Goal: Task Accomplishment & Management: Use online tool/utility

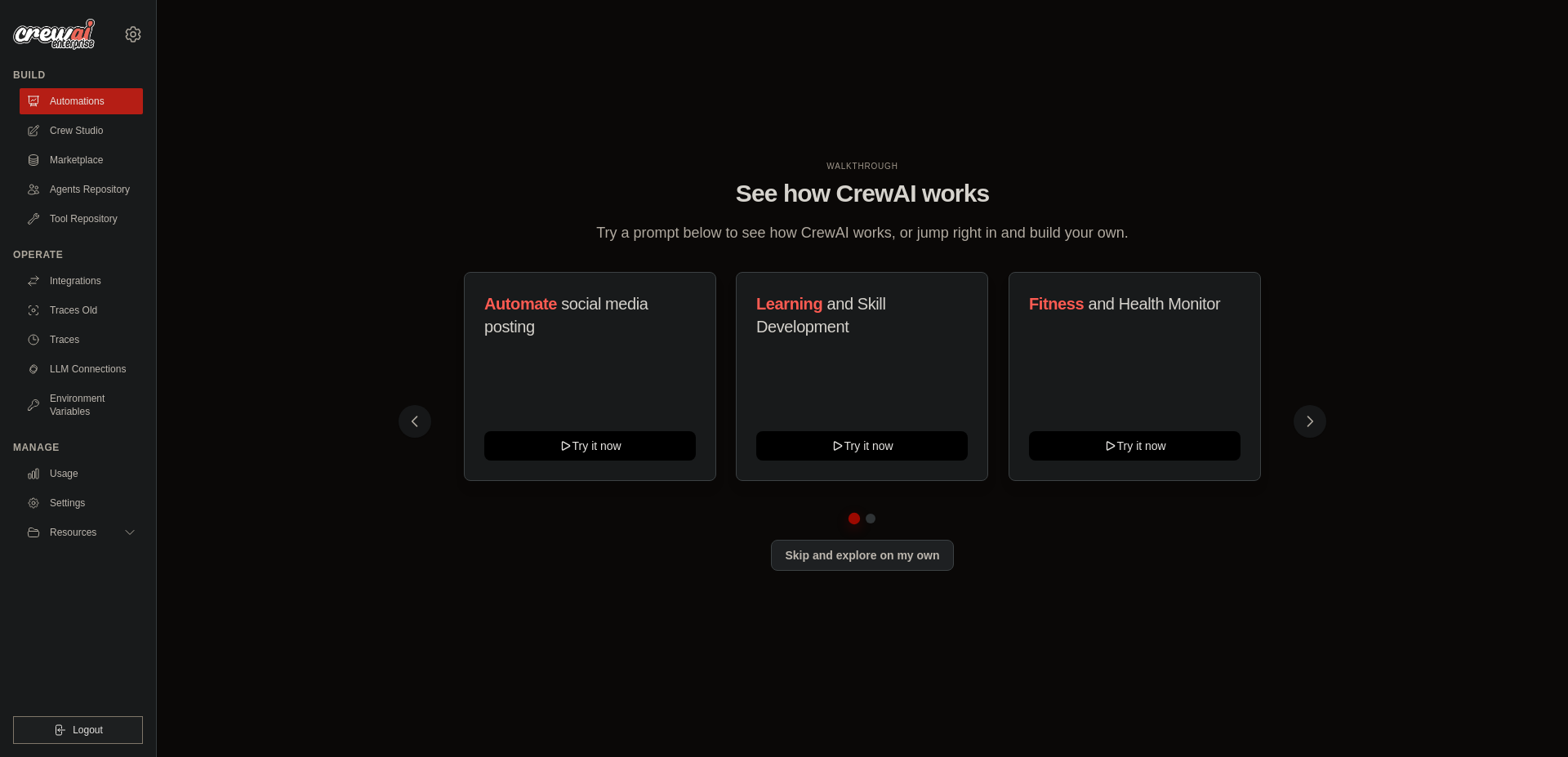
click at [1325, 332] on div "WALKTHROUGH See how [PERSON_NAME] works Try a prompt below to see how [PERSON_N…" at bounding box center [862, 378] width 941 height 436
click at [65, 284] on link "Integrations" at bounding box center [83, 280] width 124 height 26
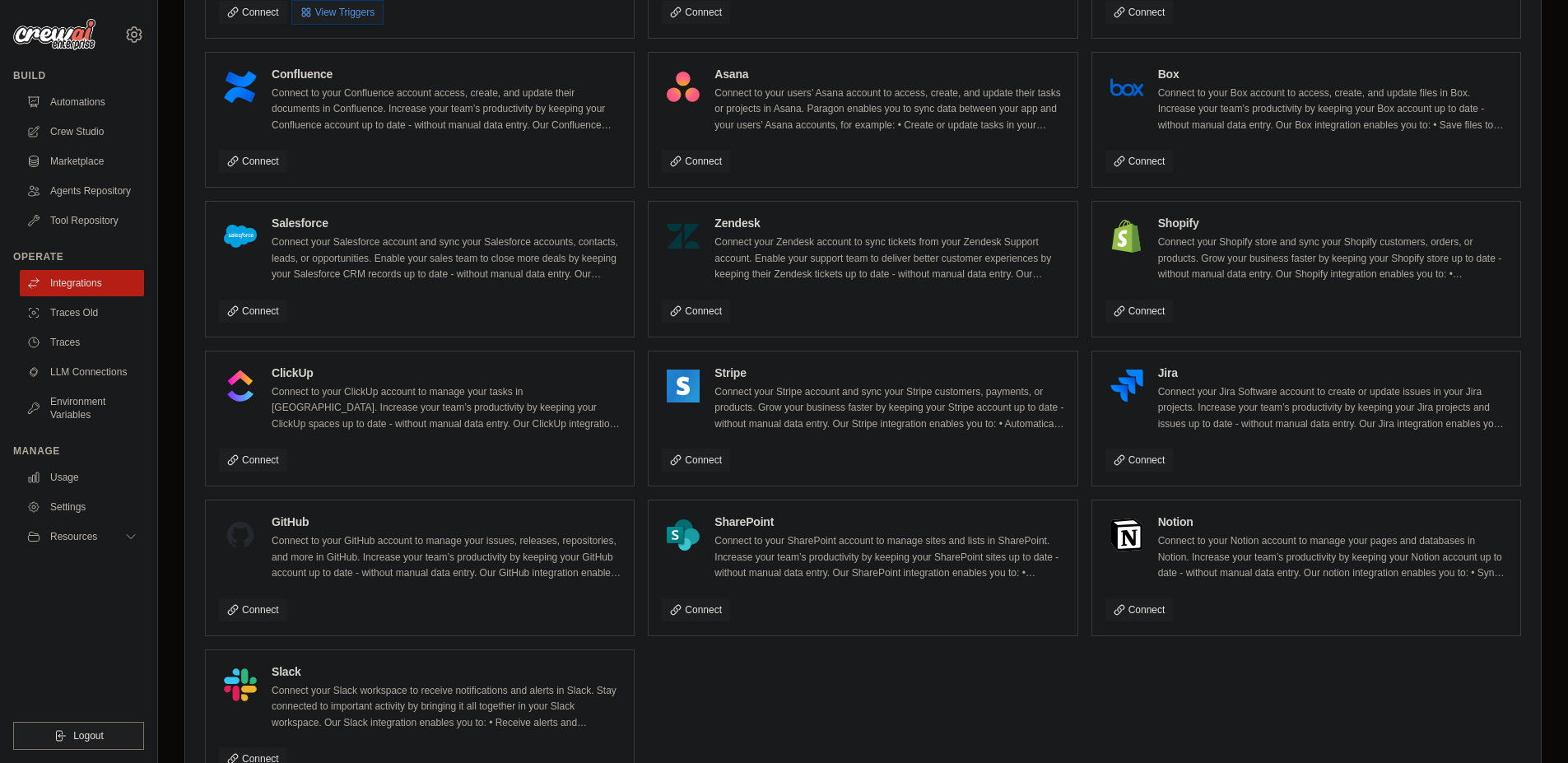
scroll to position [977, 0]
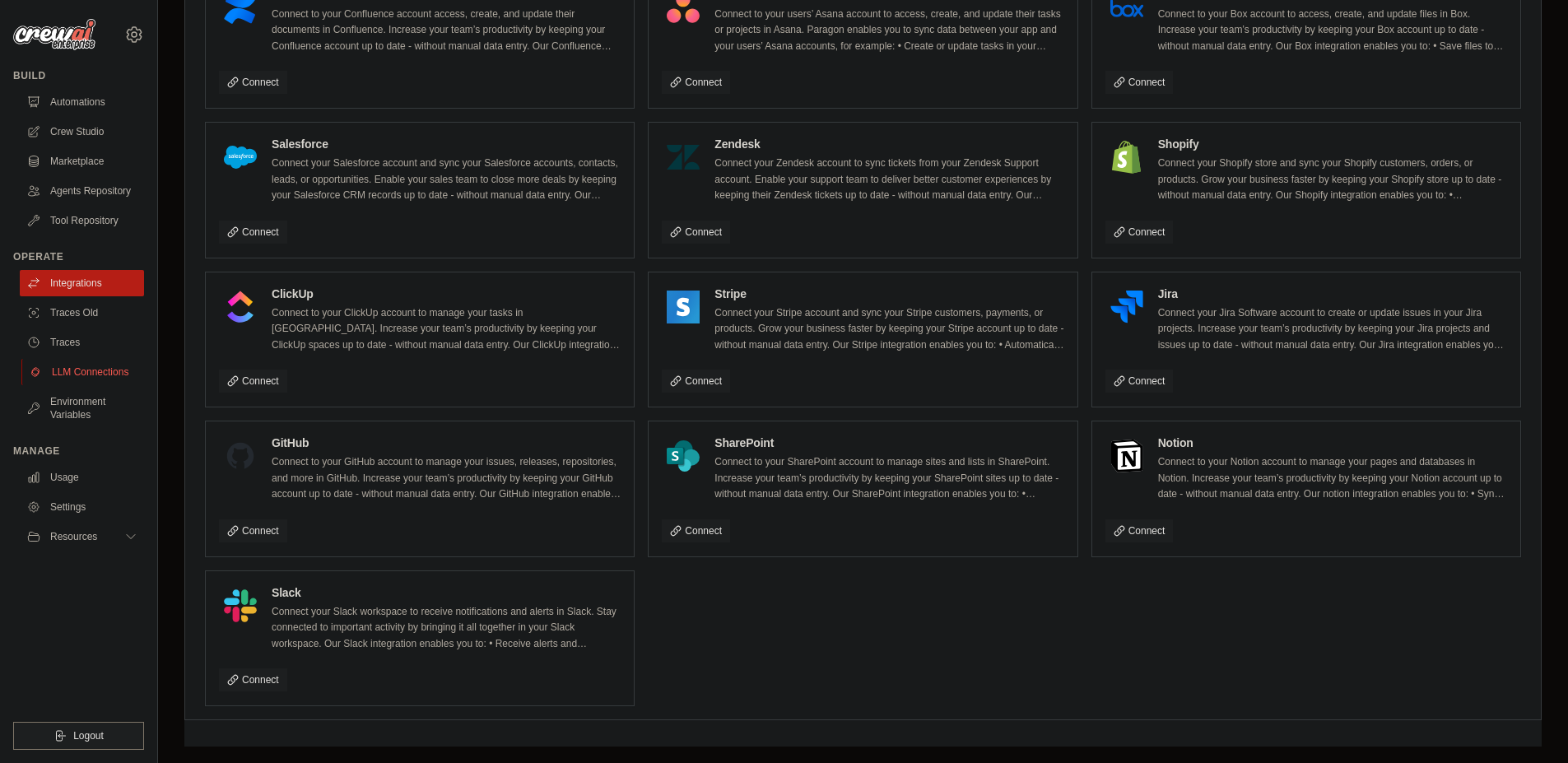
click at [75, 367] on link "LLM Connections" at bounding box center [83, 372] width 125 height 26
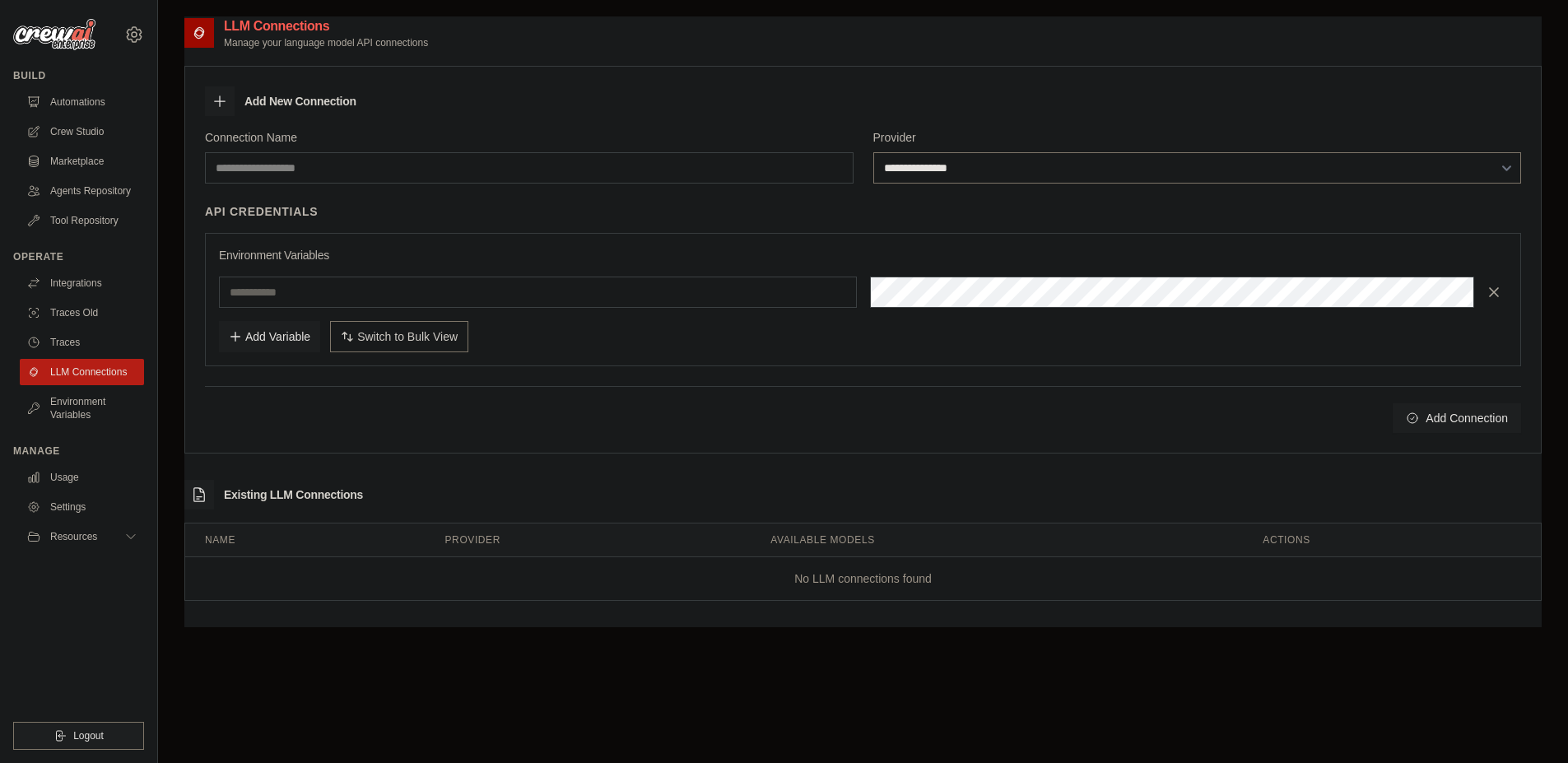
drag, startPoint x: 951, startPoint y: 177, endPoint x: 1062, endPoint y: 54, distance: 165.7
click at [1062, 54] on div "**********" at bounding box center [863, 325] width 1357 height 551
click at [218, 102] on icon at bounding box center [220, 101] width 17 height 17
click at [287, 98] on h3 "Add New Connection" at bounding box center [300, 101] width 112 height 17
click at [70, 104] on link "Automations" at bounding box center [83, 102] width 125 height 26
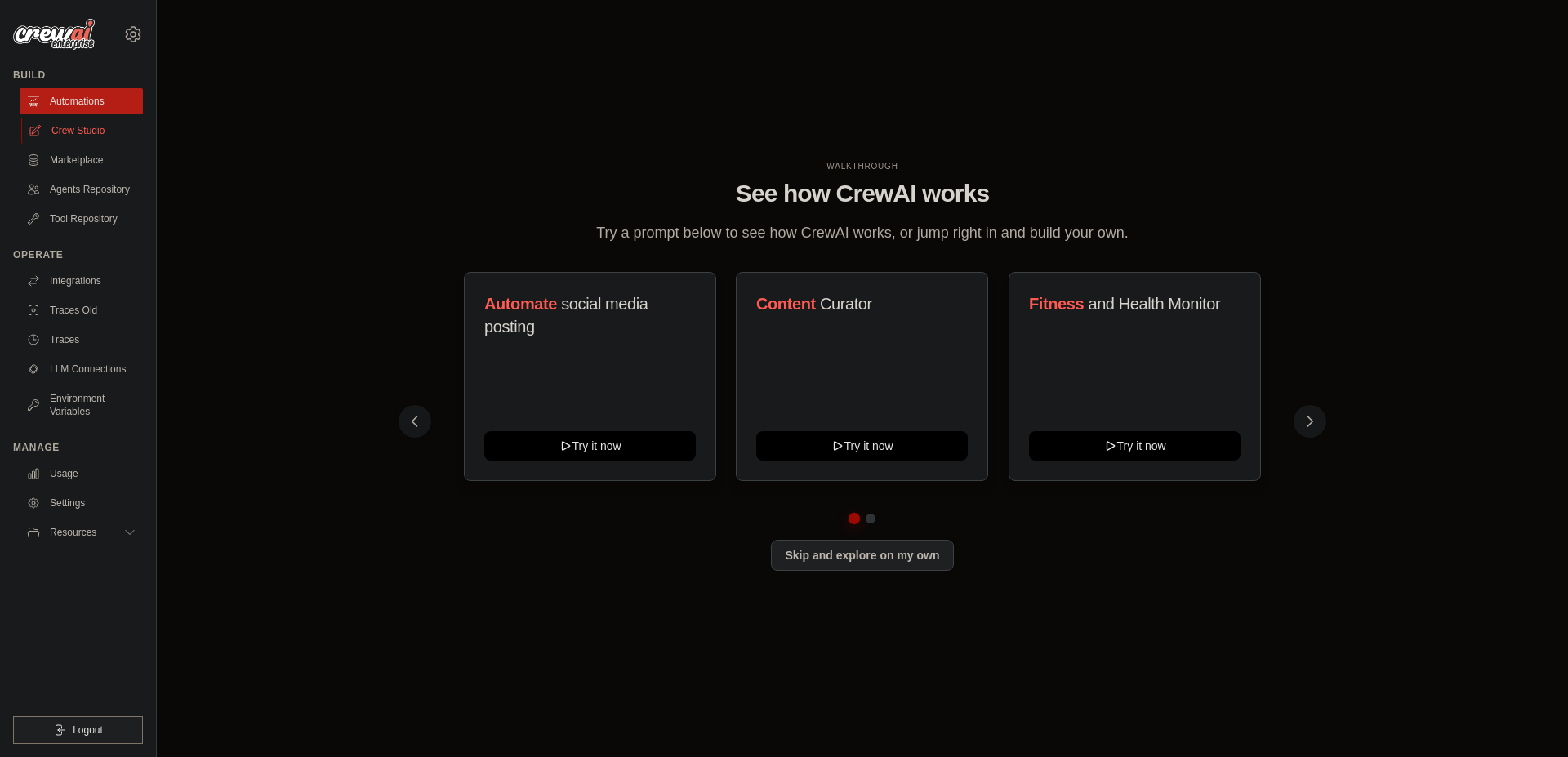
click at [62, 126] on link "Crew Studio" at bounding box center [83, 130] width 124 height 26
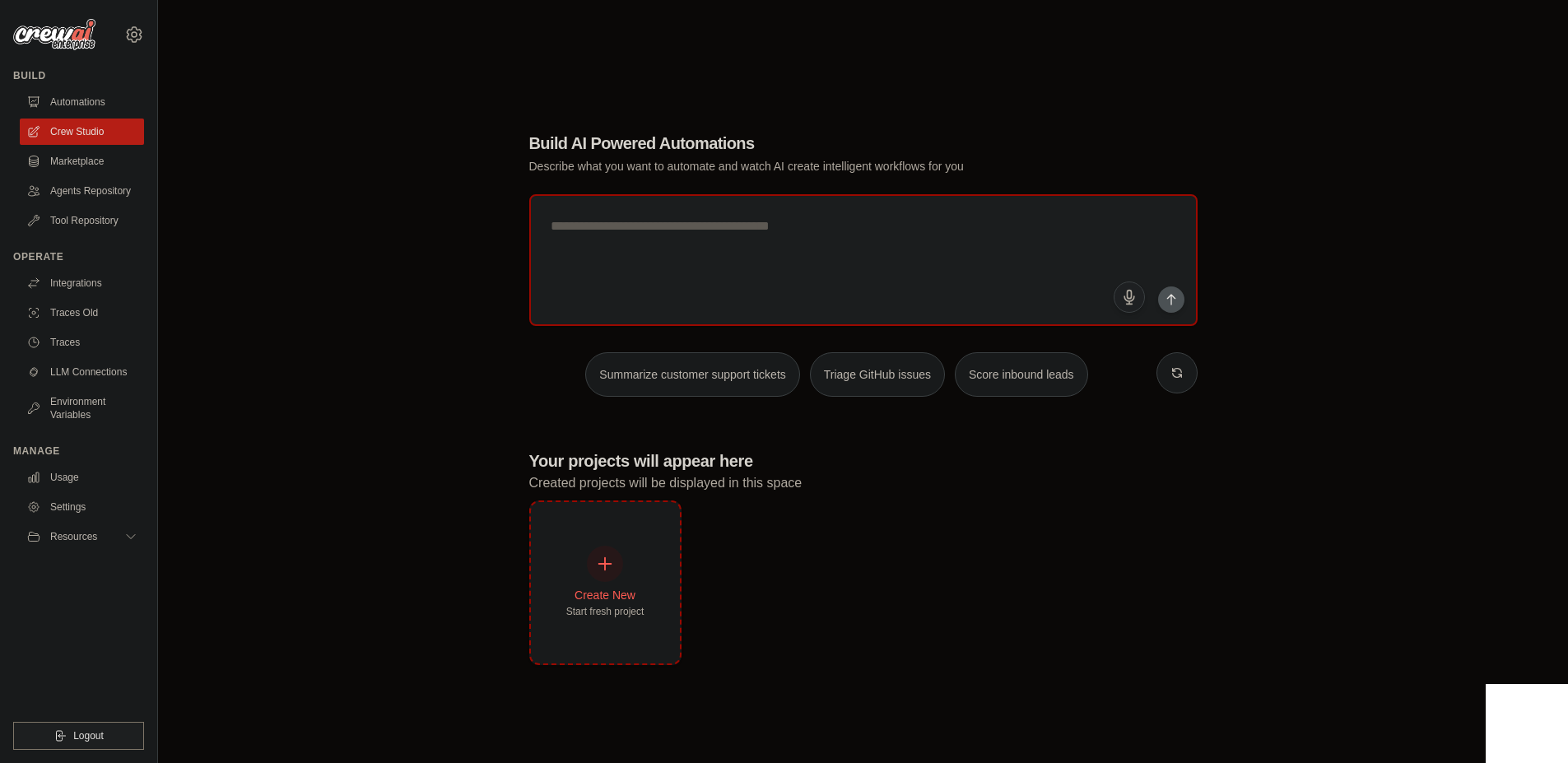
click at [623, 544] on div "Create New Start fresh project" at bounding box center [605, 583] width 149 height 162
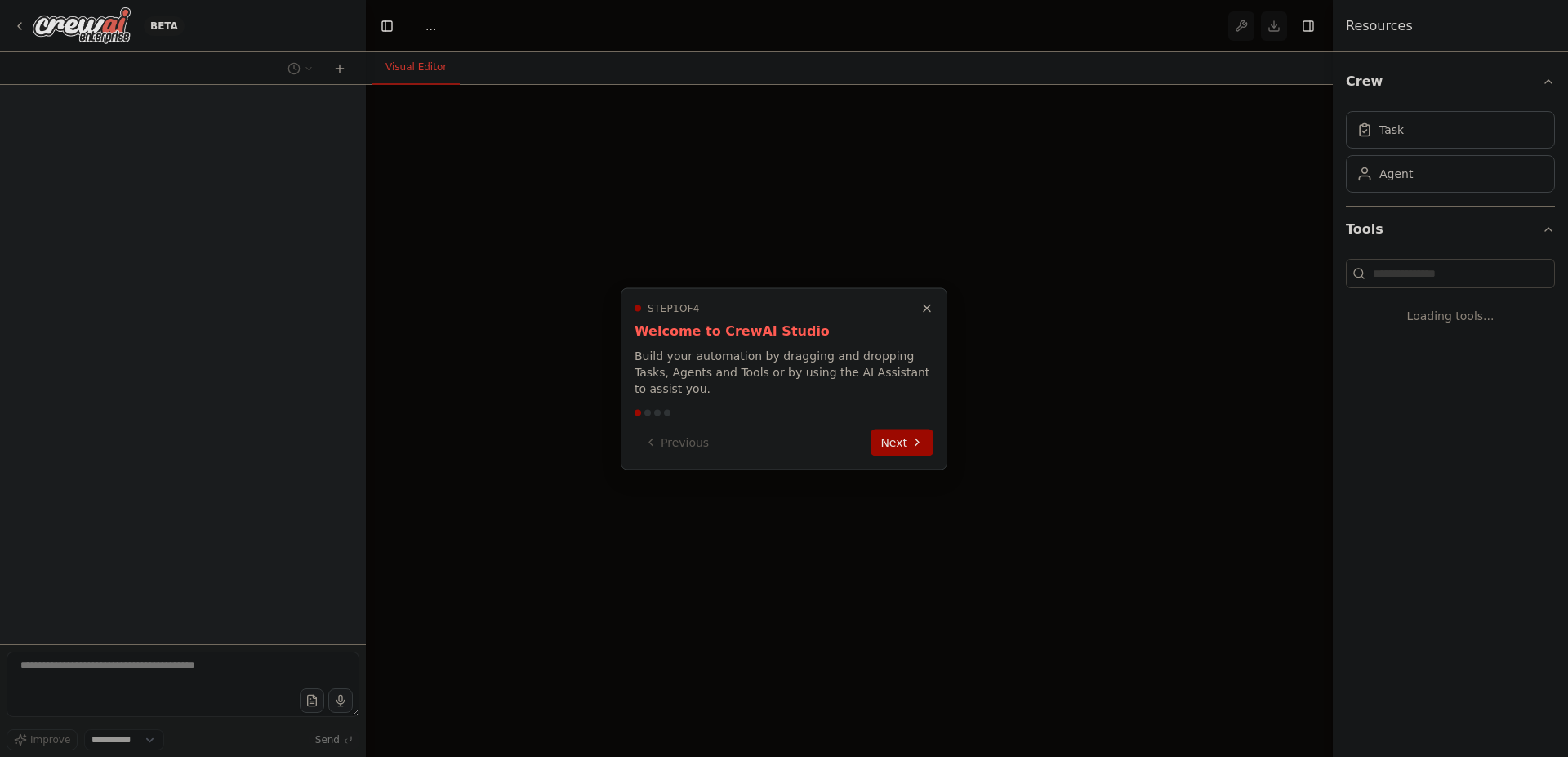
select select "****"
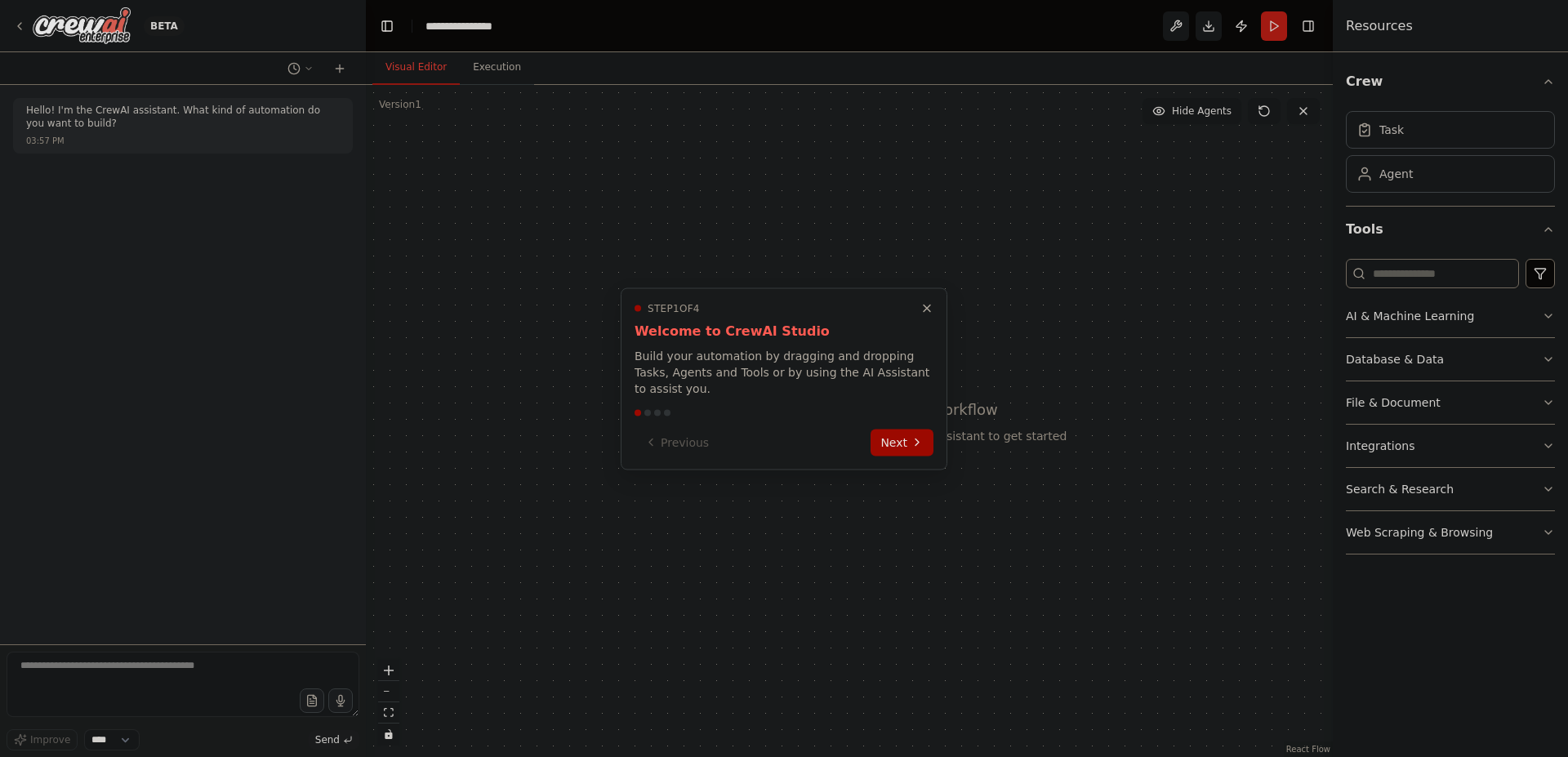
click at [1548, 404] on div at bounding box center [784, 378] width 1568 height 757
drag, startPoint x: 1448, startPoint y: 406, endPoint x: 1391, endPoint y: 316, distance: 106.5
click at [1391, 316] on div at bounding box center [784, 378] width 1568 height 757
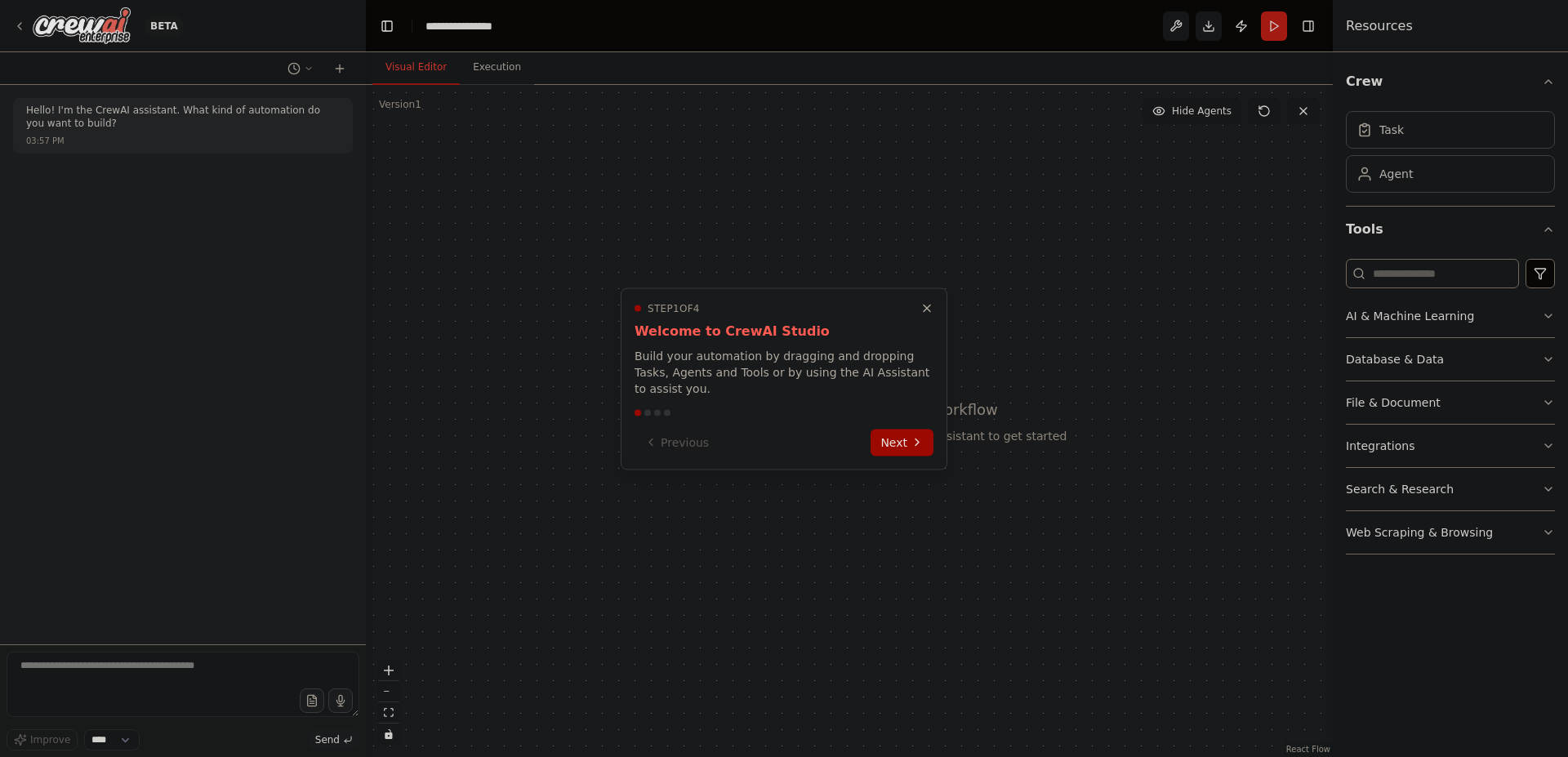
click at [1551, 314] on div at bounding box center [784, 378] width 1568 height 757
click at [1548, 230] on div at bounding box center [784, 378] width 1568 height 757
click at [1431, 302] on div at bounding box center [784, 378] width 1568 height 757
click at [1419, 143] on div at bounding box center [784, 378] width 1568 height 757
click at [1415, 162] on div at bounding box center [784, 378] width 1568 height 757
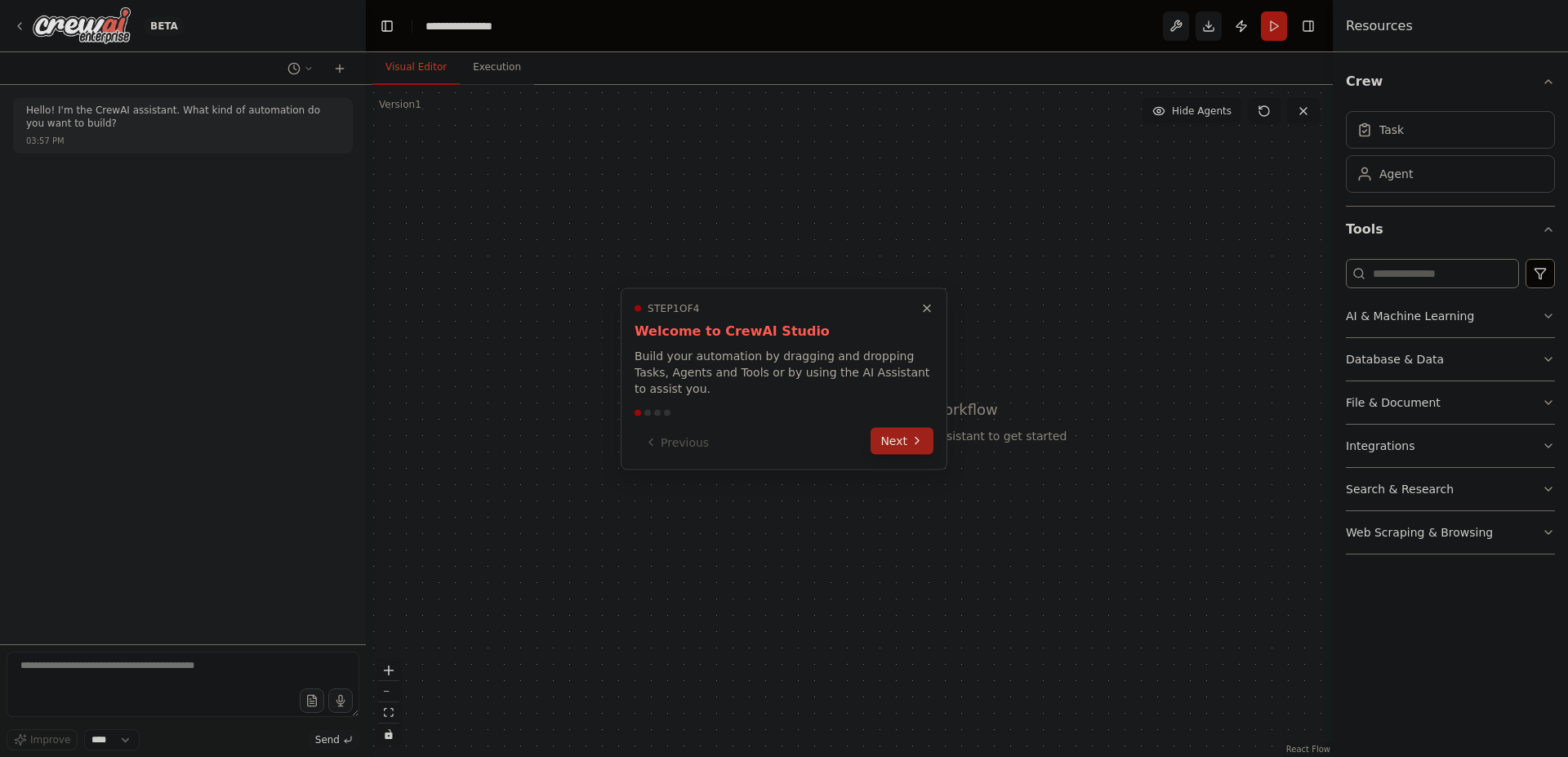
click at [889, 437] on button "Next" at bounding box center [902, 441] width 63 height 27
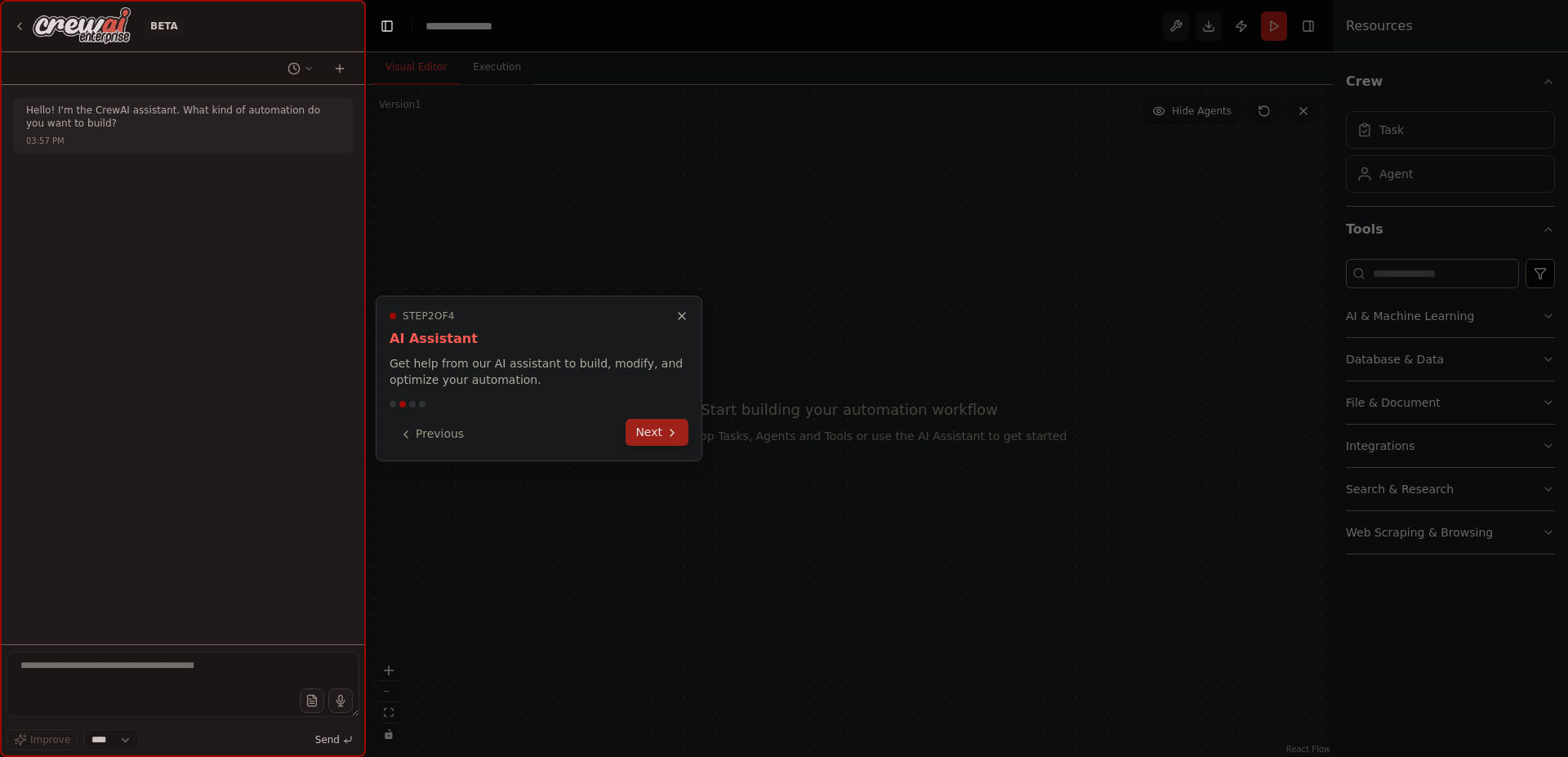
click at [659, 431] on button "Next" at bounding box center [657, 433] width 63 height 27
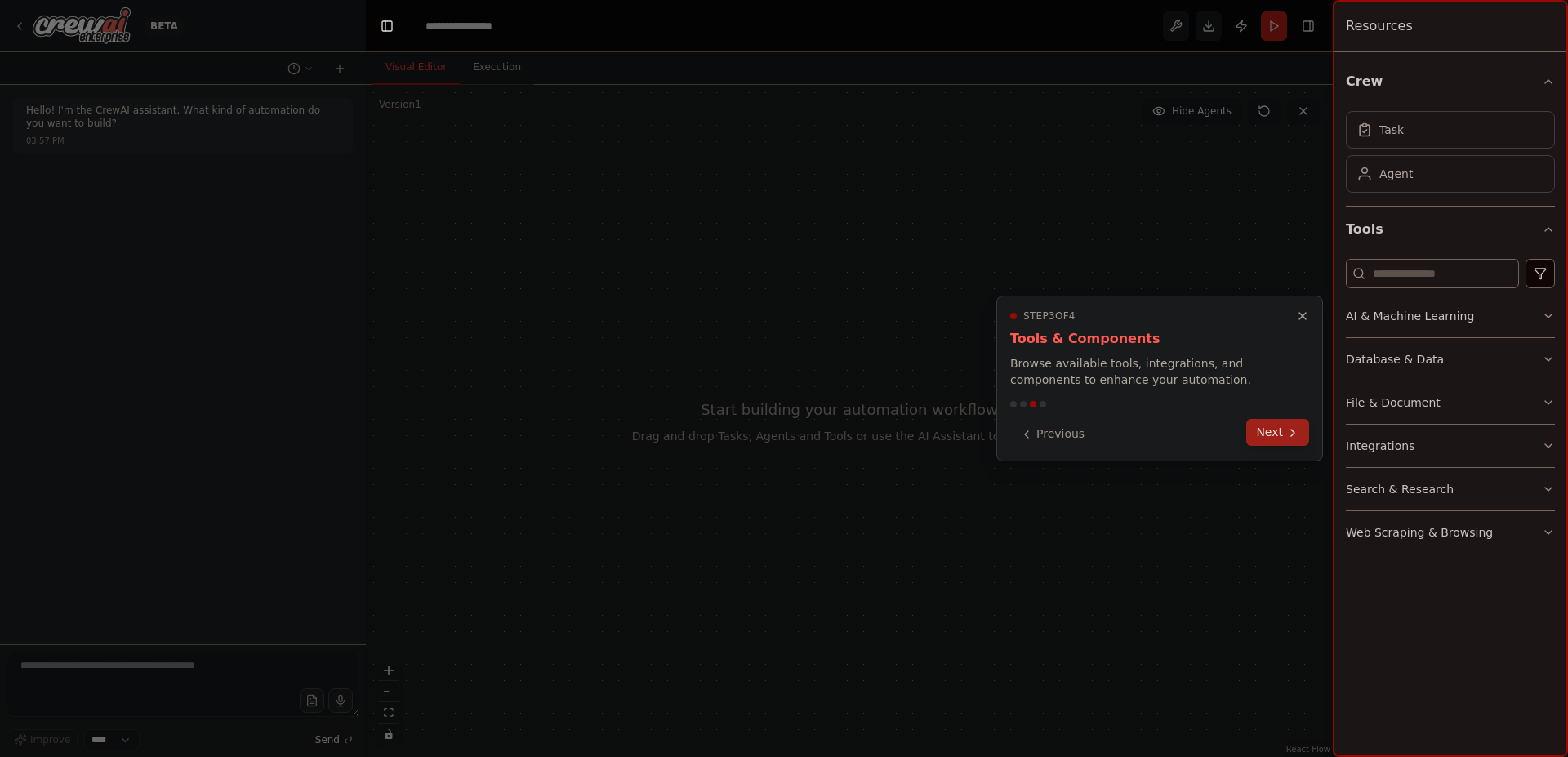
click at [1296, 430] on icon at bounding box center [1292, 432] width 13 height 13
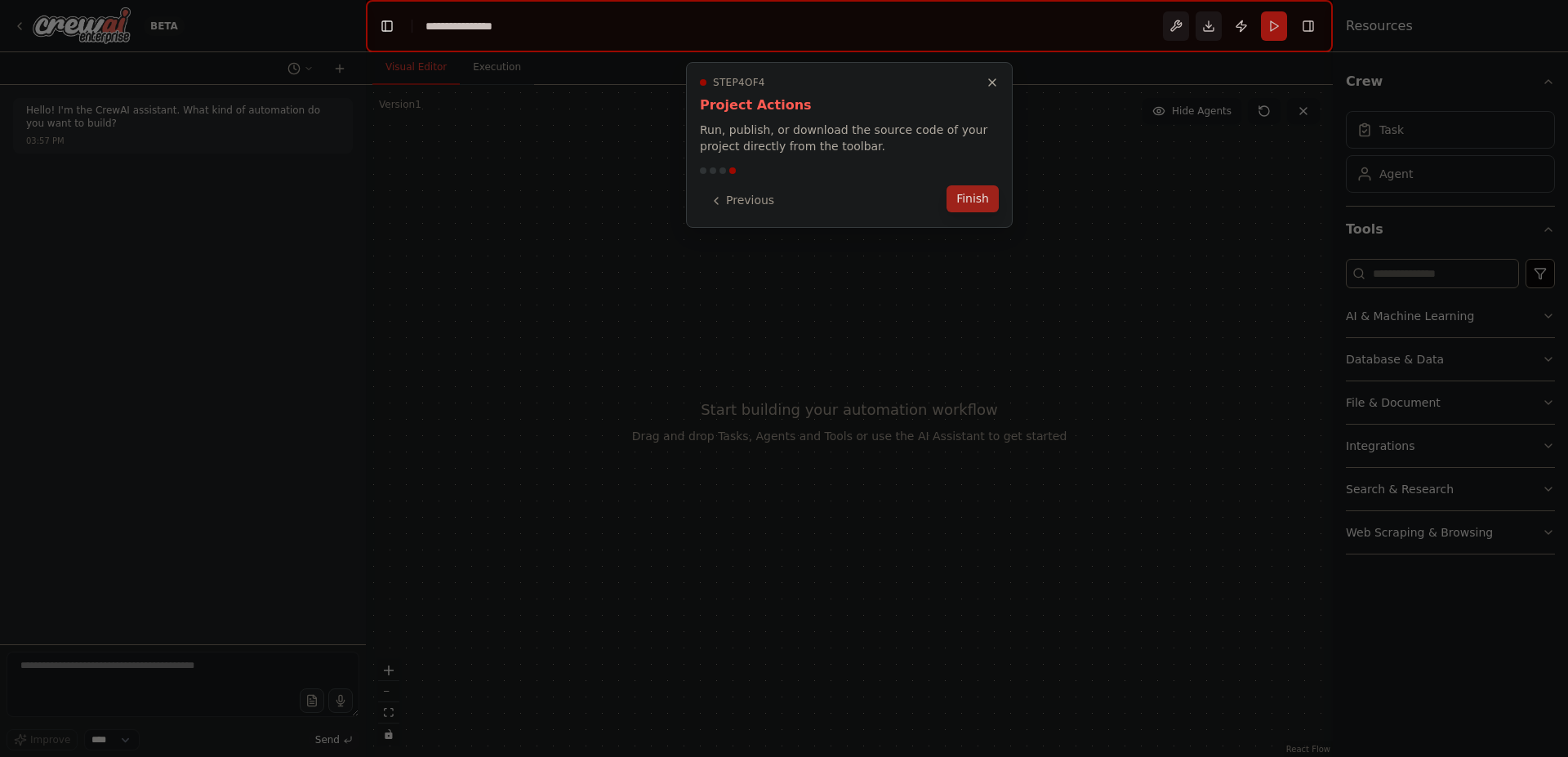
click at [968, 199] on button "Finish" at bounding box center [973, 199] width 53 height 27
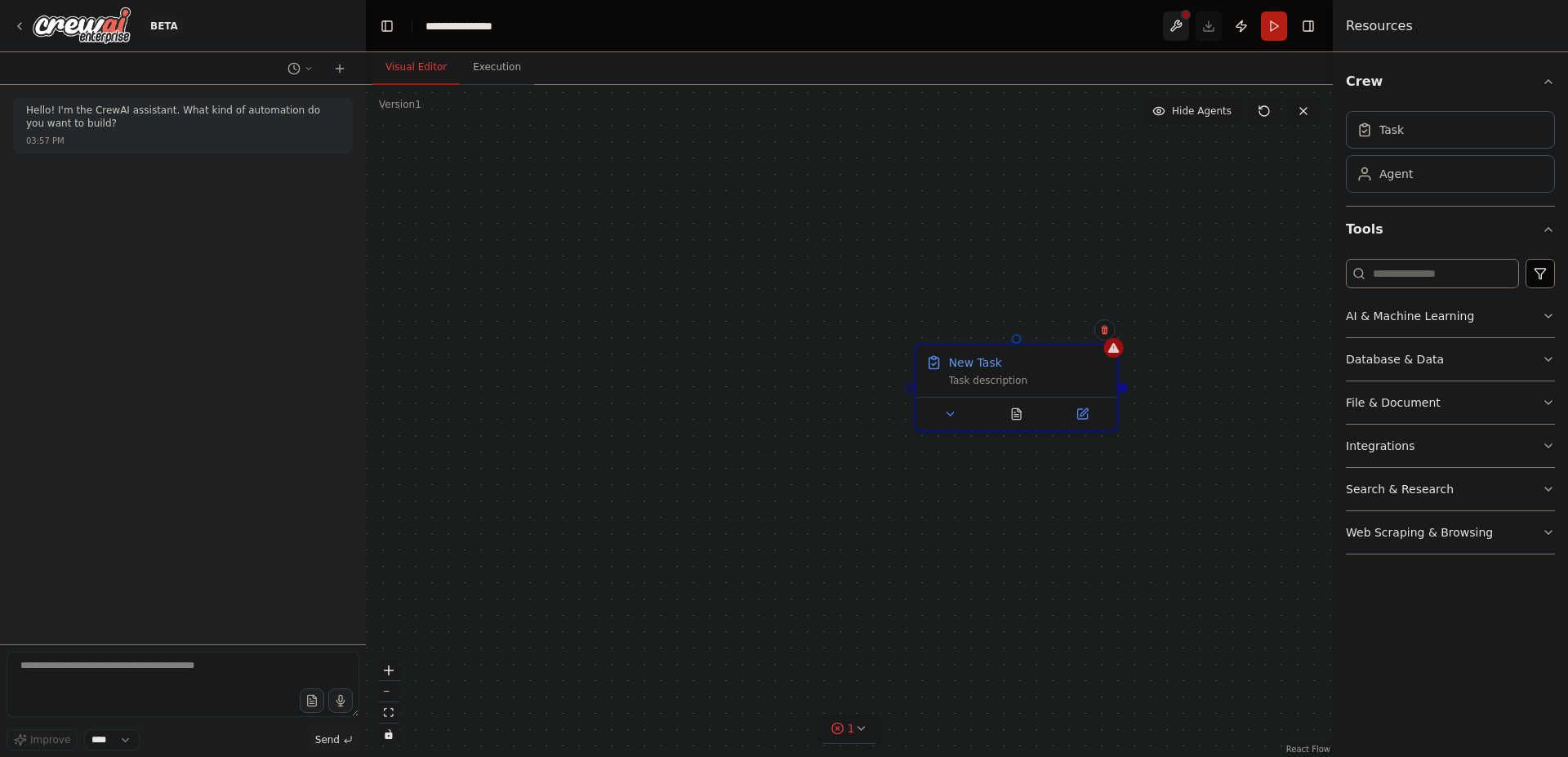
drag, startPoint x: 978, startPoint y: 496, endPoint x: 1013, endPoint y: 420, distance: 83.7
click at [1013, 387] on div "New Task Task description" at bounding box center [1027, 371] width 159 height 33
click at [1056, 376] on icon at bounding box center [1055, 378] width 10 height 10
click at [1021, 379] on button "Confirm" at bounding box center [1009, 378] width 58 height 19
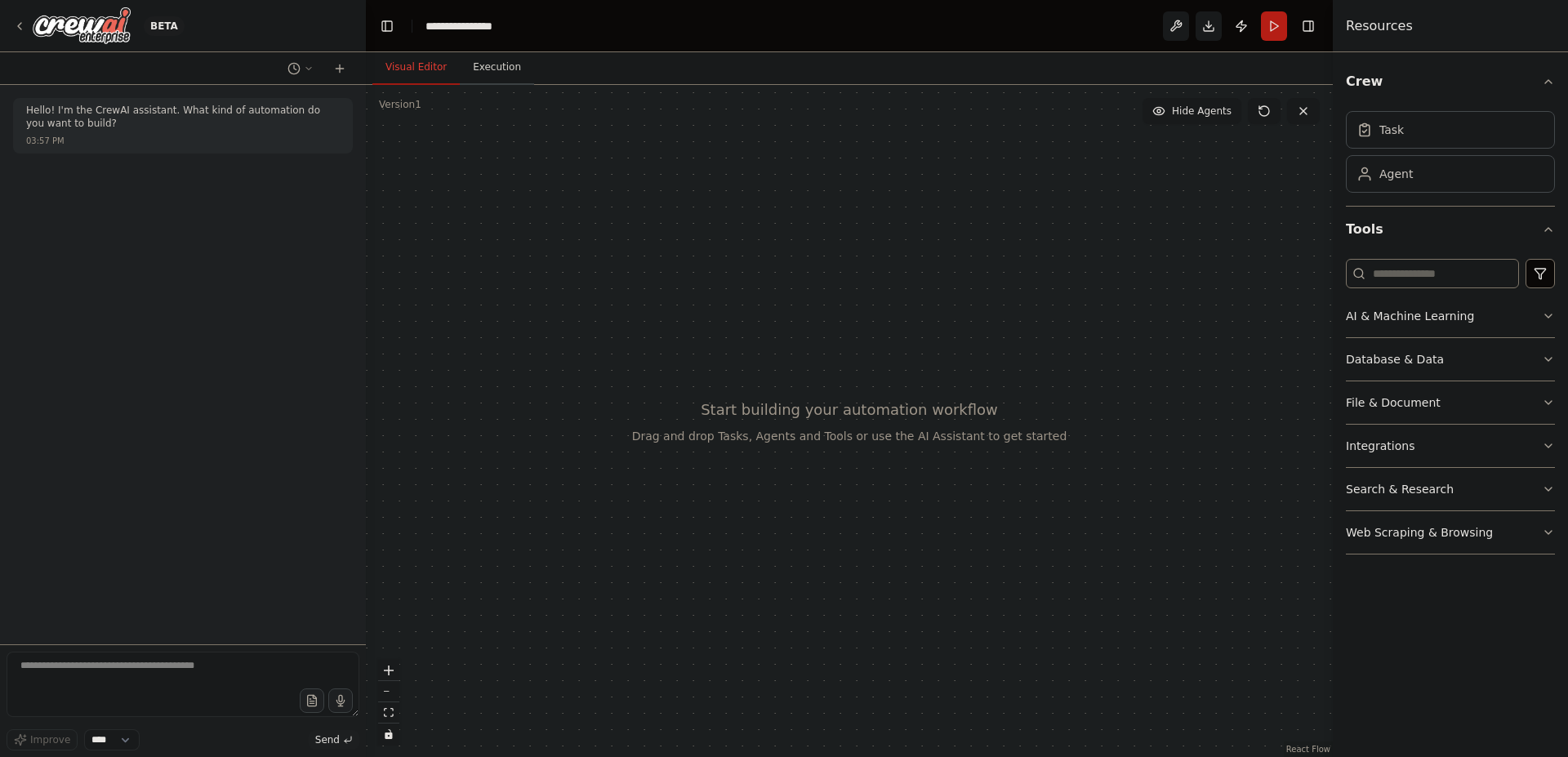
click at [495, 54] on button "Execution" at bounding box center [497, 67] width 74 height 34
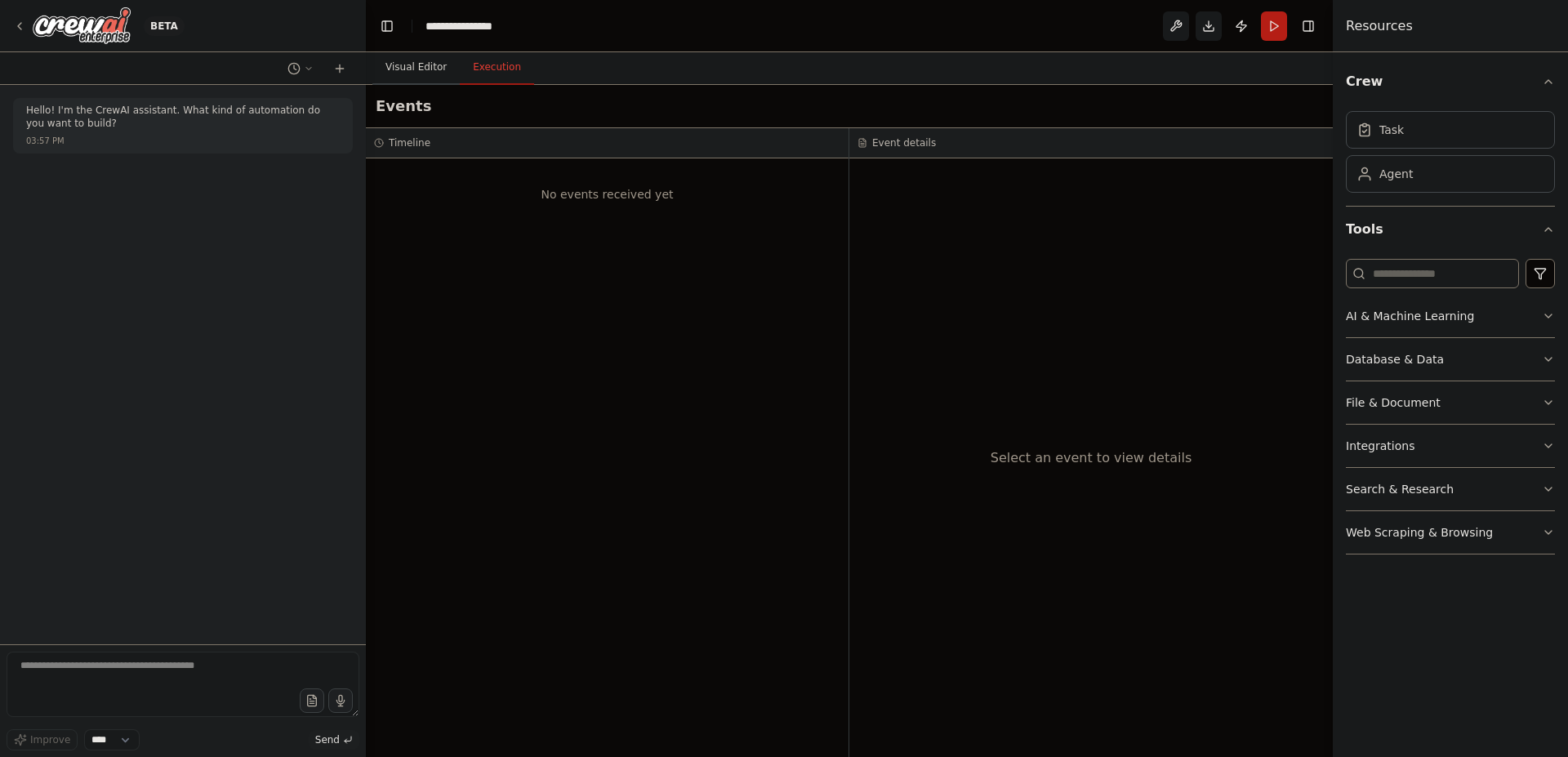
click at [410, 63] on button "Visual Editor" at bounding box center [416, 67] width 88 height 34
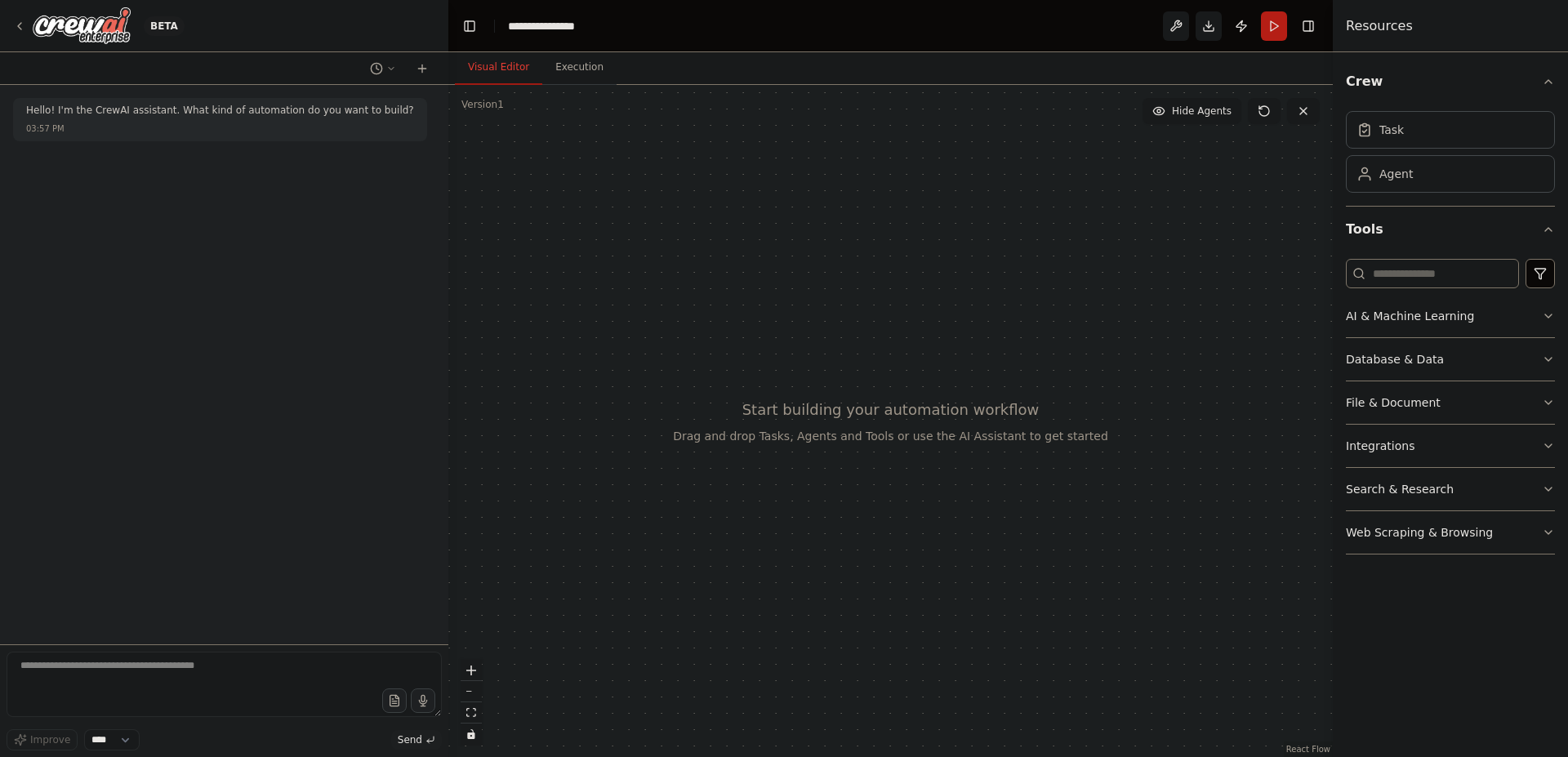
drag, startPoint x: 364, startPoint y: 335, endPoint x: 448, endPoint y: 343, distance: 84.4
click at [448, 343] on div "**********" at bounding box center [784, 378] width 1568 height 757
drag, startPoint x: 1368, startPoint y: 309, endPoint x: 956, endPoint y: 333, distance: 412.7
click at [956, 333] on div "**********" at bounding box center [784, 378] width 1568 height 757
click at [1552, 319] on icon "button" at bounding box center [1548, 315] width 13 height 13
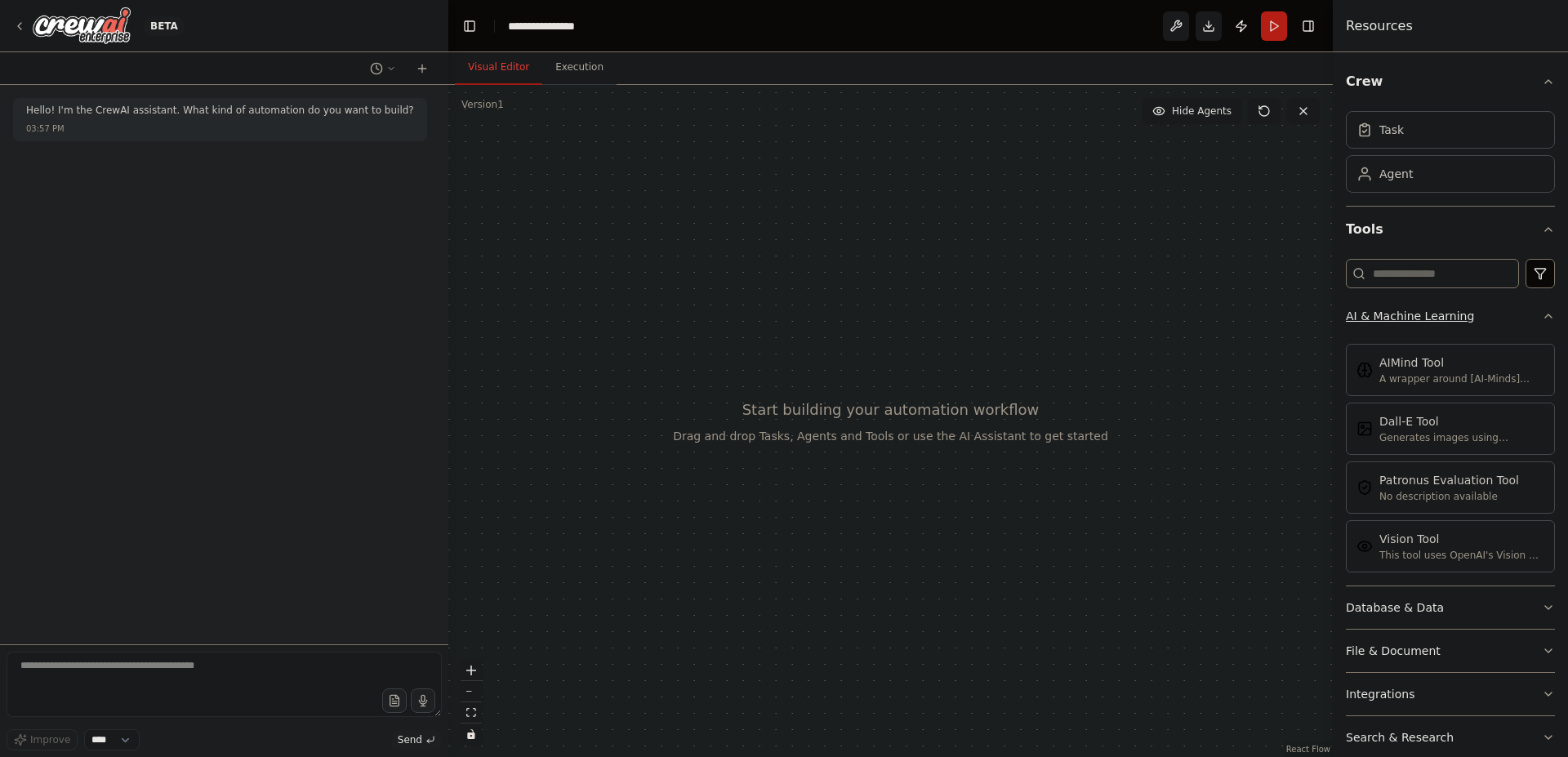
click at [1552, 319] on div "Crew Task Agent Tools AI & Machine Learning AIMind Tool A wrapper around [AI-Mi…" at bounding box center [1450, 405] width 235 height 704
click at [1542, 319] on icon "button" at bounding box center [1548, 315] width 13 height 13
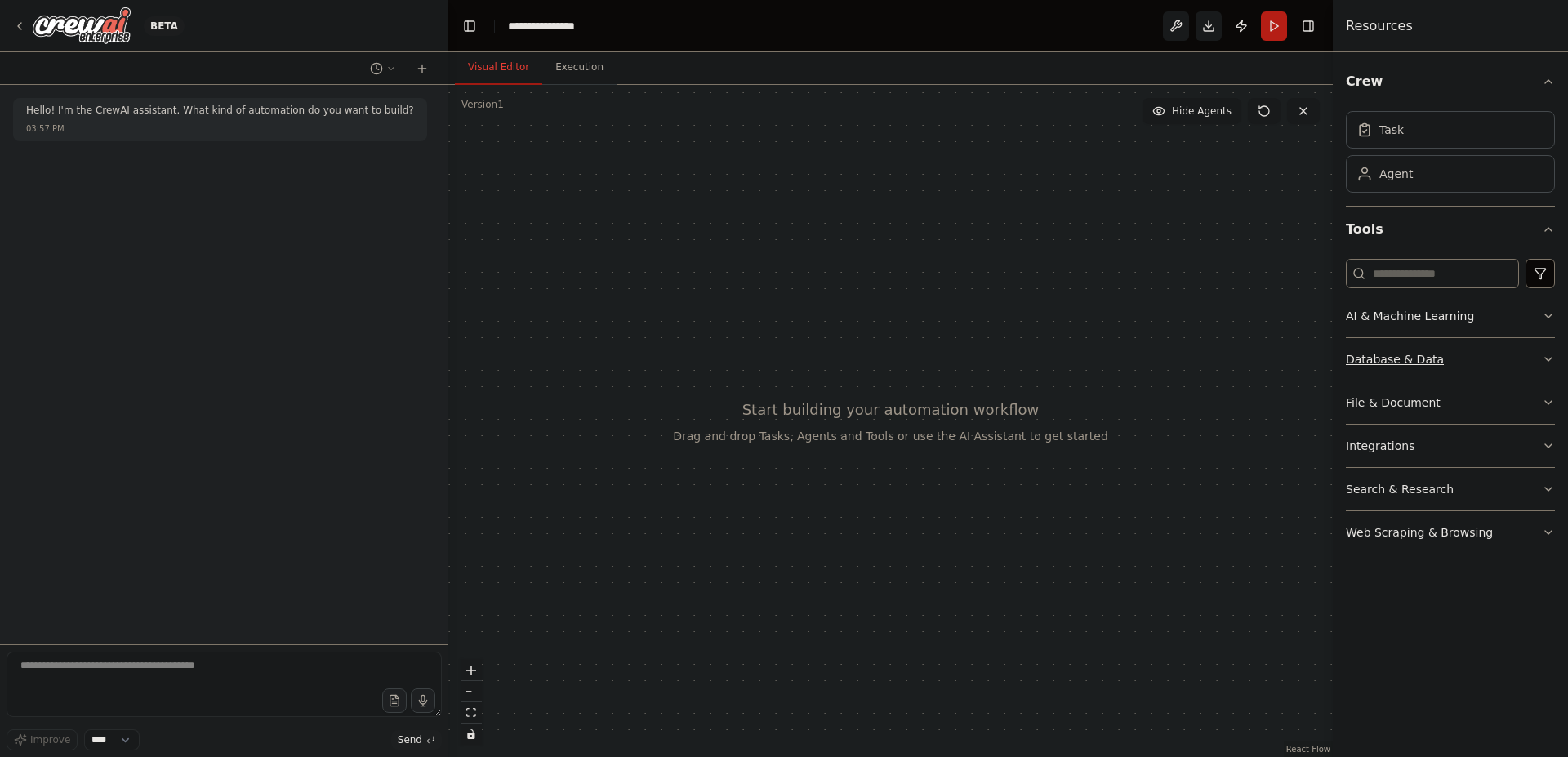
click at [1553, 368] on button "Database & Data" at bounding box center [1449, 360] width 209 height 43
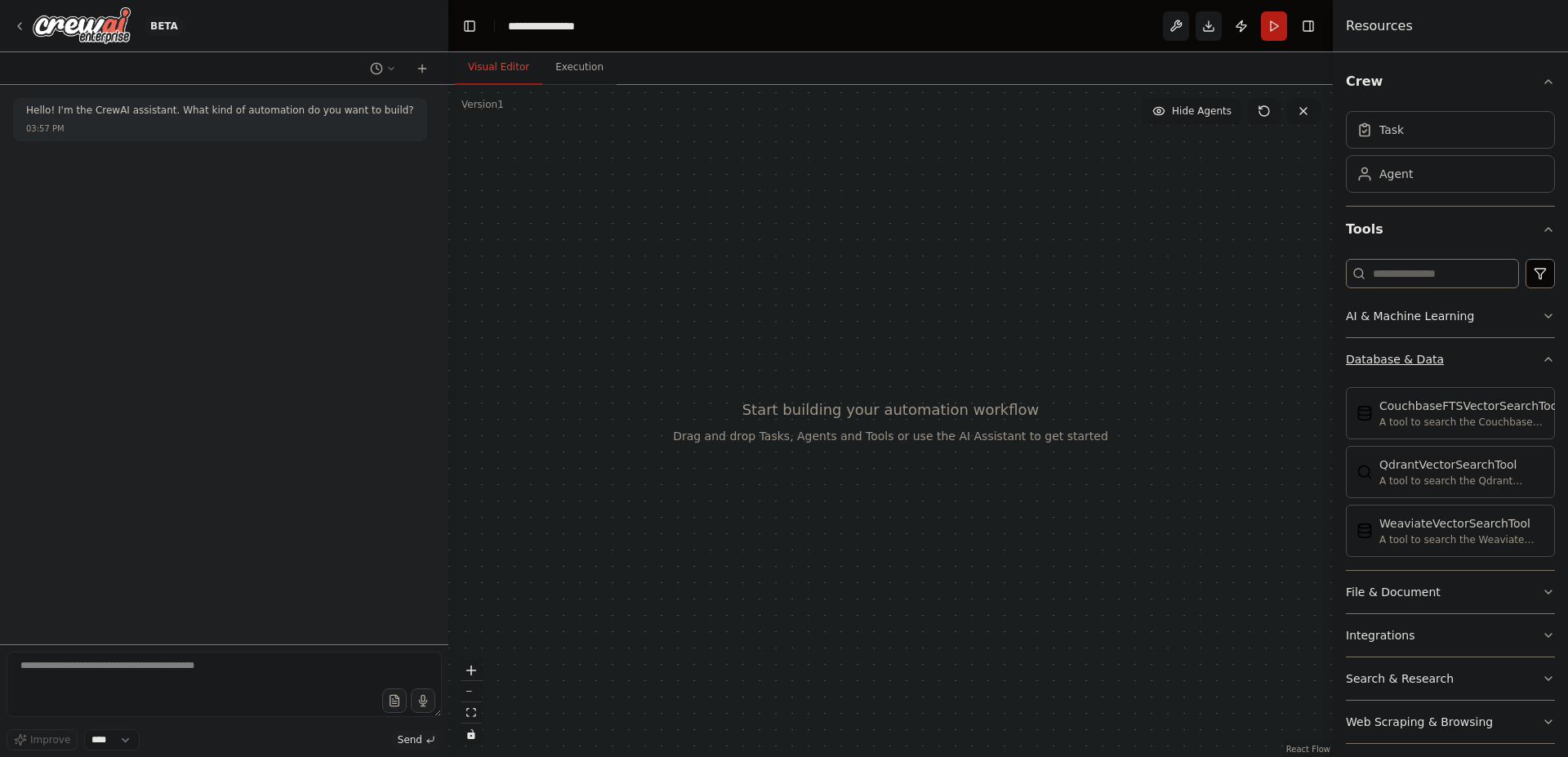
click at [1553, 368] on div "Crew Task Agent Tools AI & Machine Learning Database & Data CouchbaseFTSVectorS…" at bounding box center [1450, 405] width 235 height 704
click at [1542, 359] on icon "button" at bounding box center [1548, 359] width 13 height 13
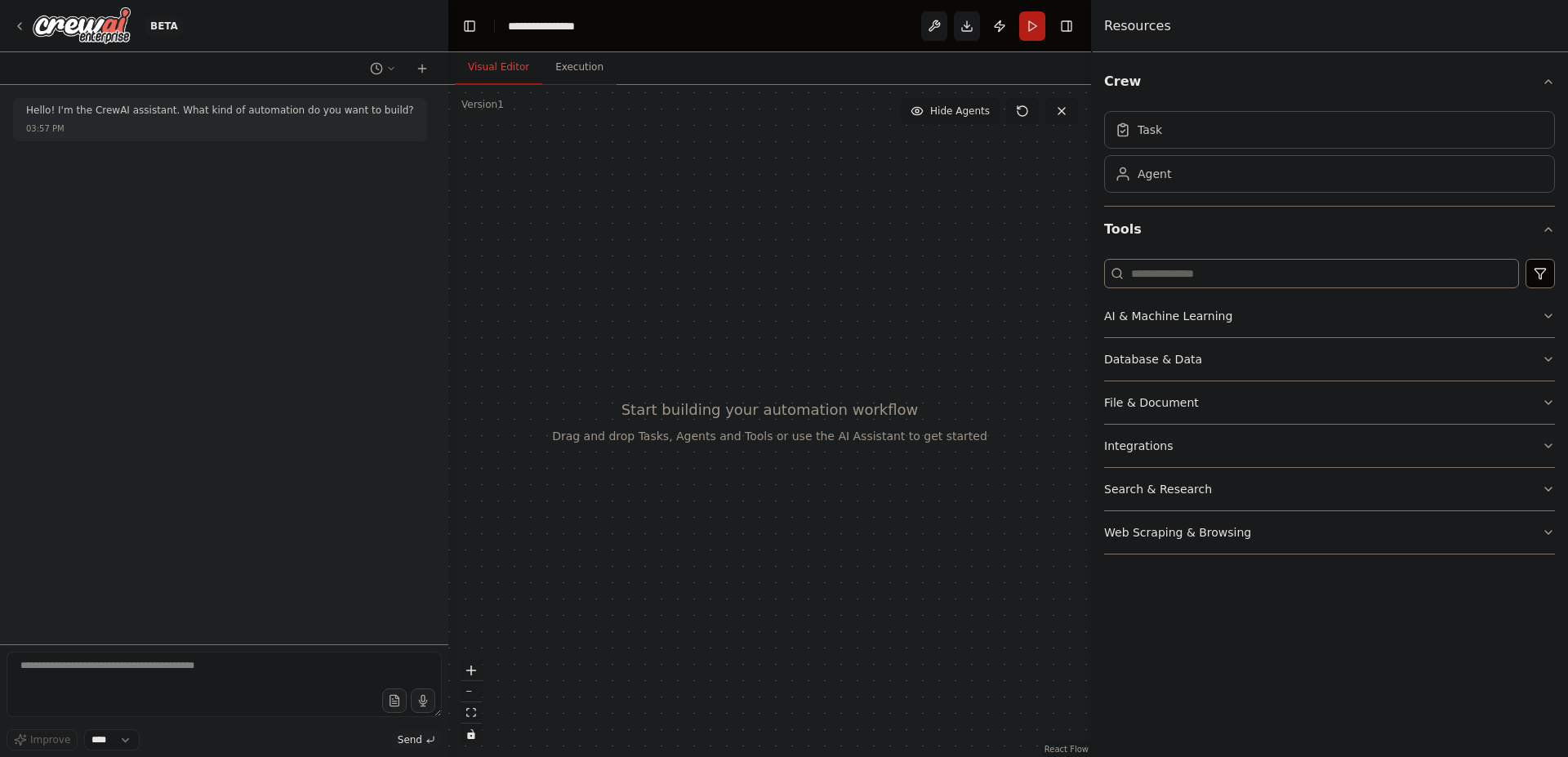
drag, startPoint x: 1336, startPoint y: 344, endPoint x: 1090, endPoint y: 378, distance: 248.3
click at [1090, 378] on div at bounding box center [1093, 378] width 7 height 757
click at [1535, 450] on button "Integrations" at bounding box center [1329, 446] width 450 height 43
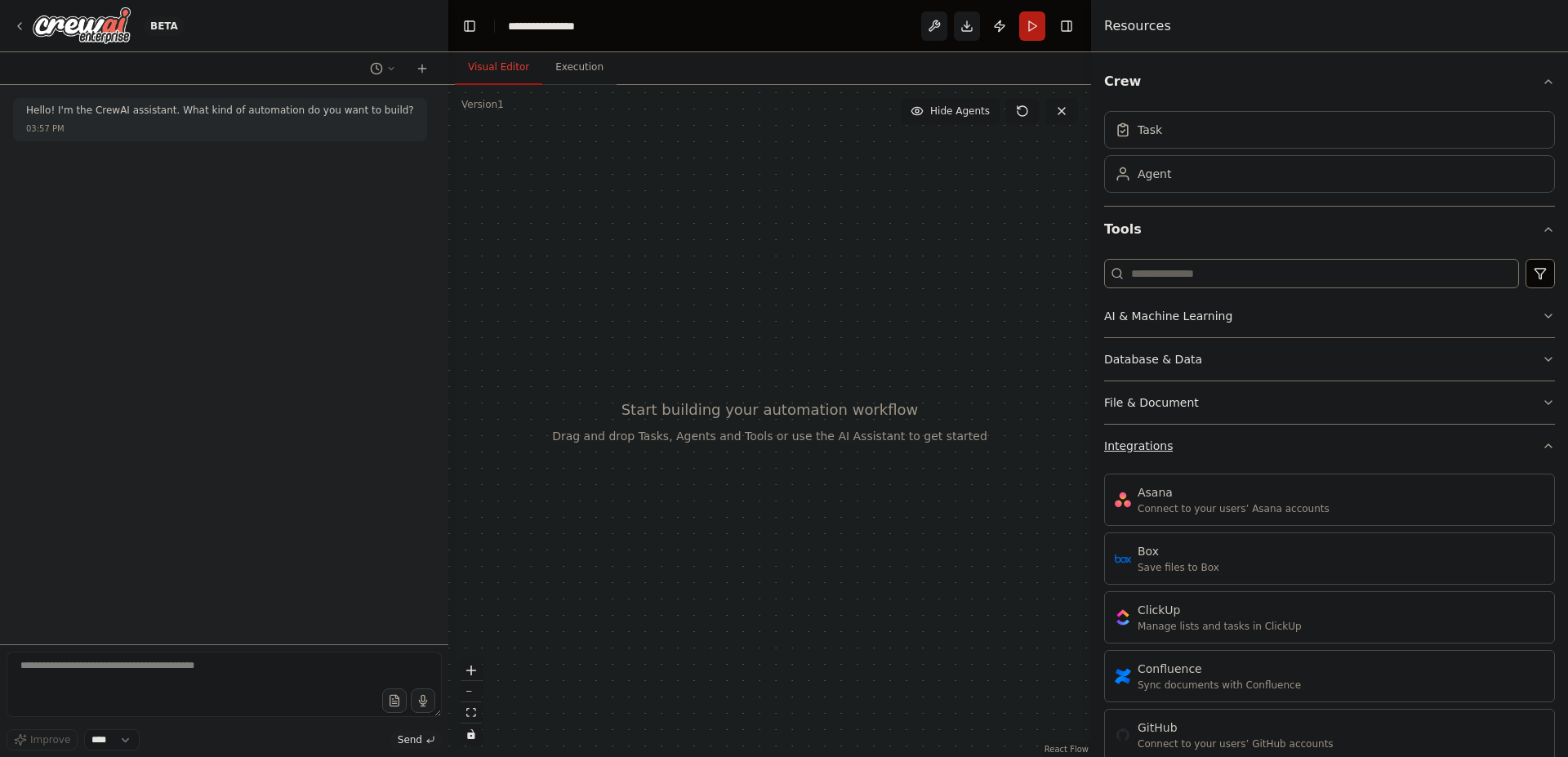
click at [1542, 449] on icon "button" at bounding box center [1548, 446] width 13 height 13
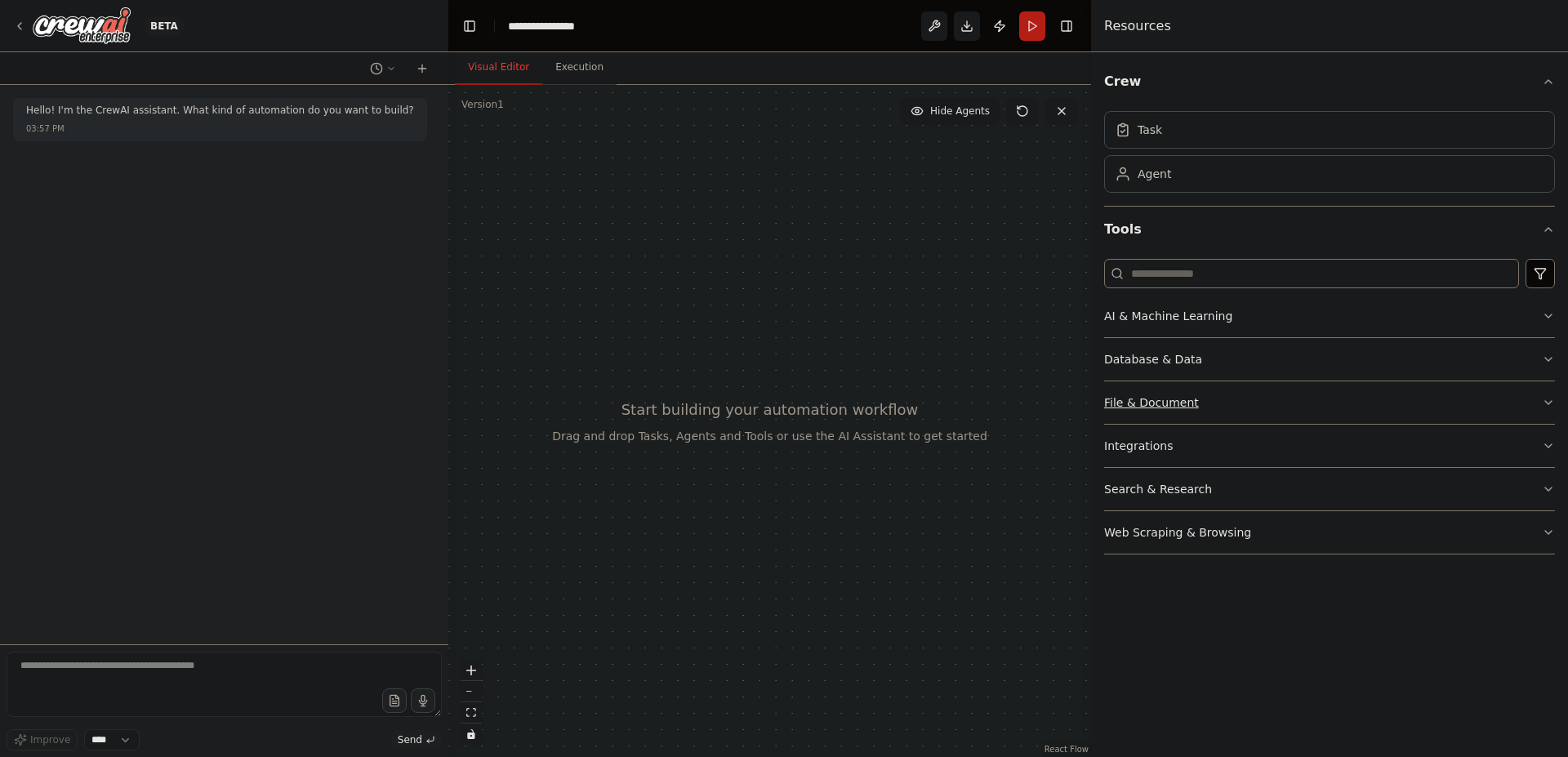
click at [1329, 407] on button "File & Document" at bounding box center [1329, 403] width 450 height 43
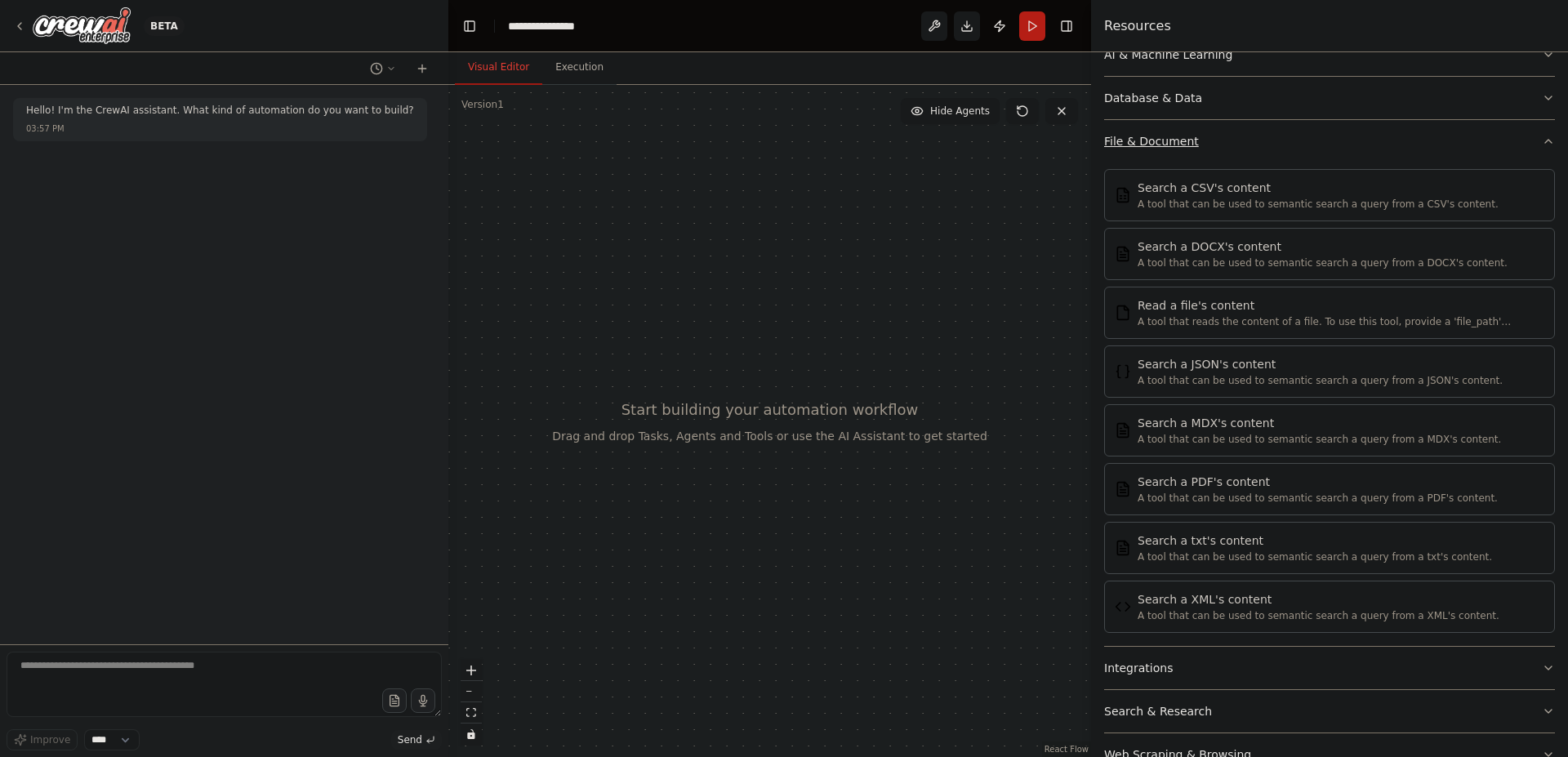
scroll to position [262, 0]
click at [1535, 149] on button "File & Document" at bounding box center [1329, 141] width 450 height 43
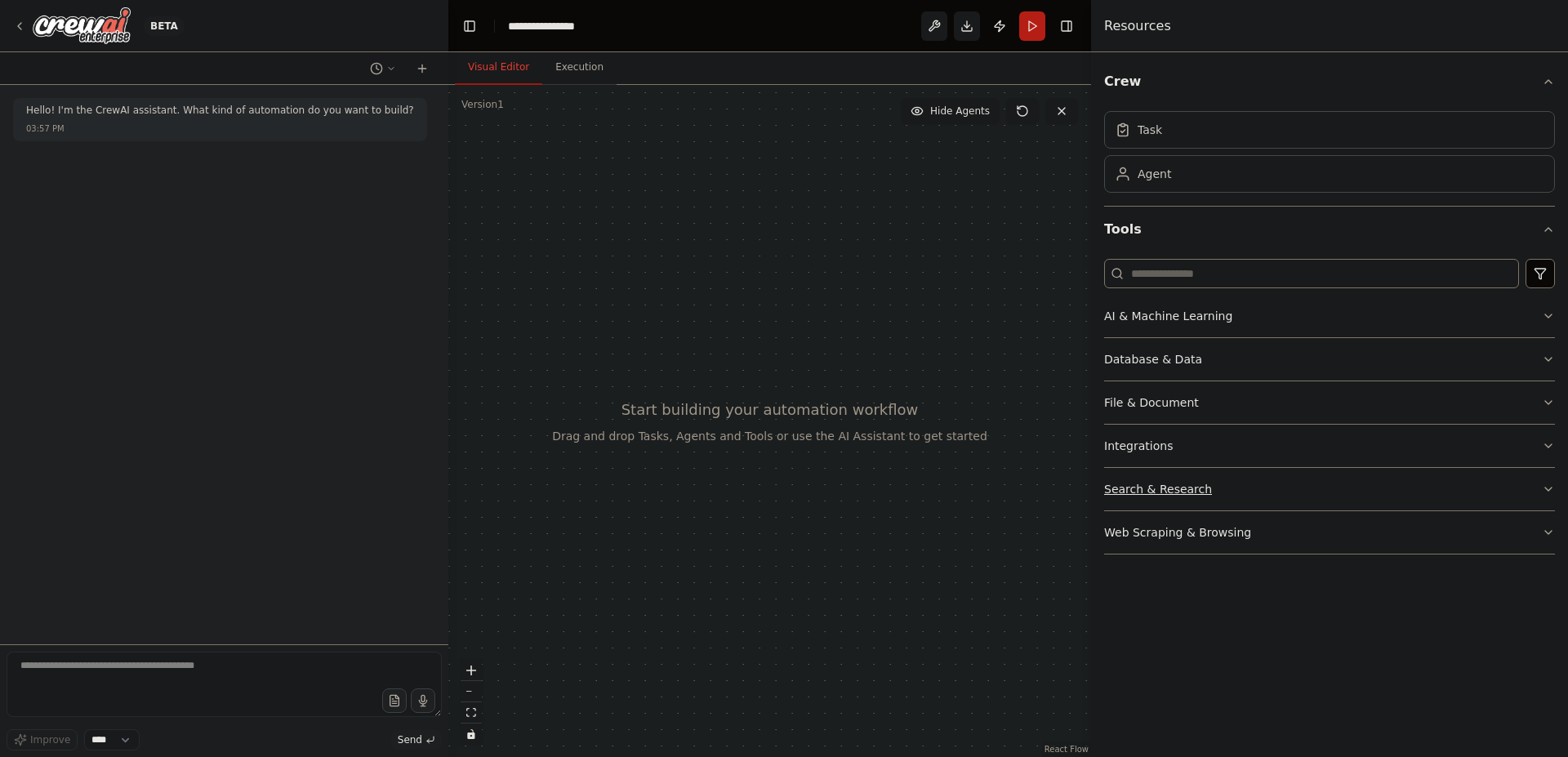
click at [1340, 492] on button "Search & Research" at bounding box center [1329, 489] width 450 height 43
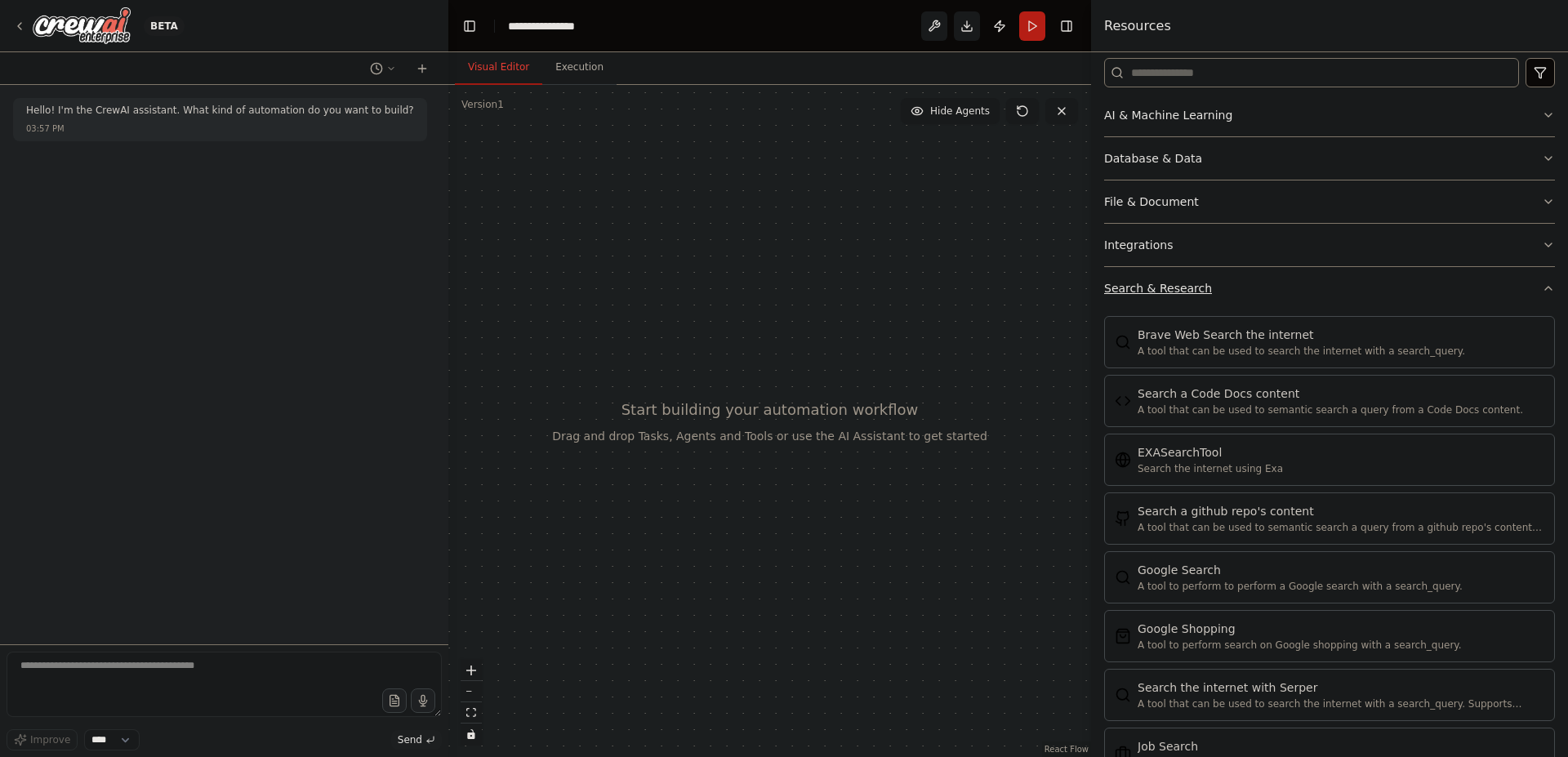
scroll to position [152, 0]
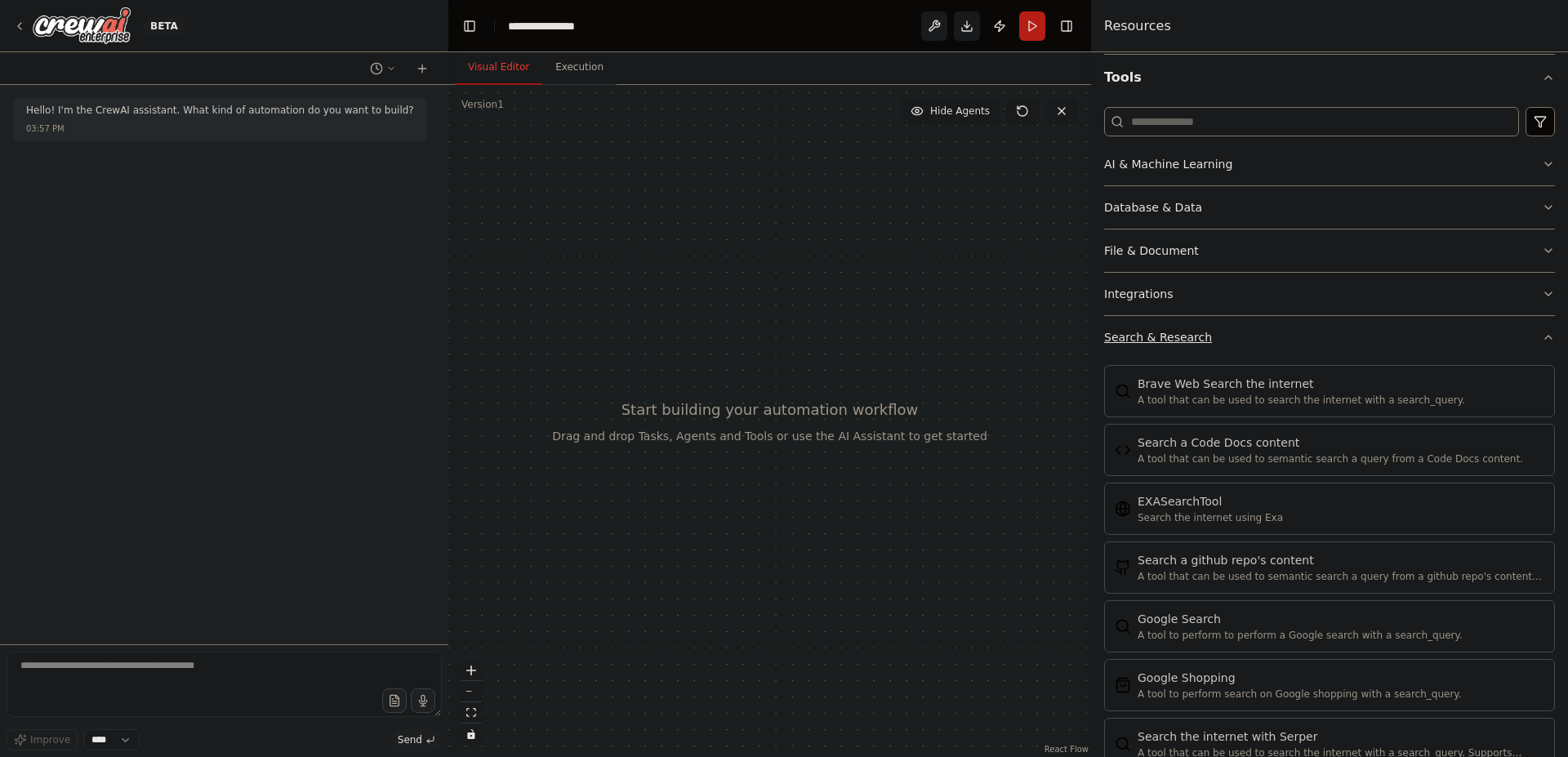
click at [1509, 339] on button "Search & Research" at bounding box center [1329, 338] width 450 height 43
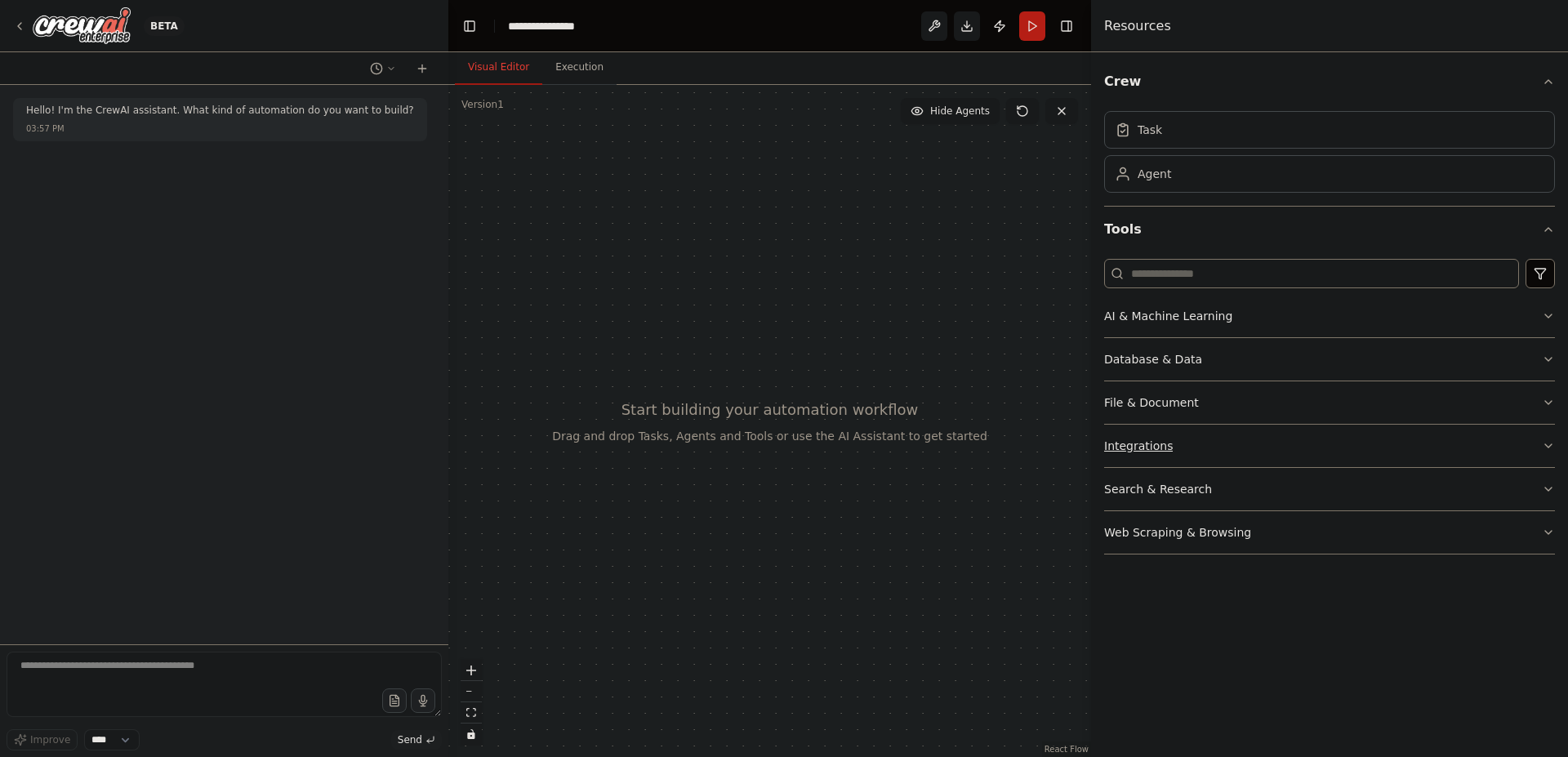
click at [1178, 438] on button "Integrations" at bounding box center [1329, 446] width 450 height 43
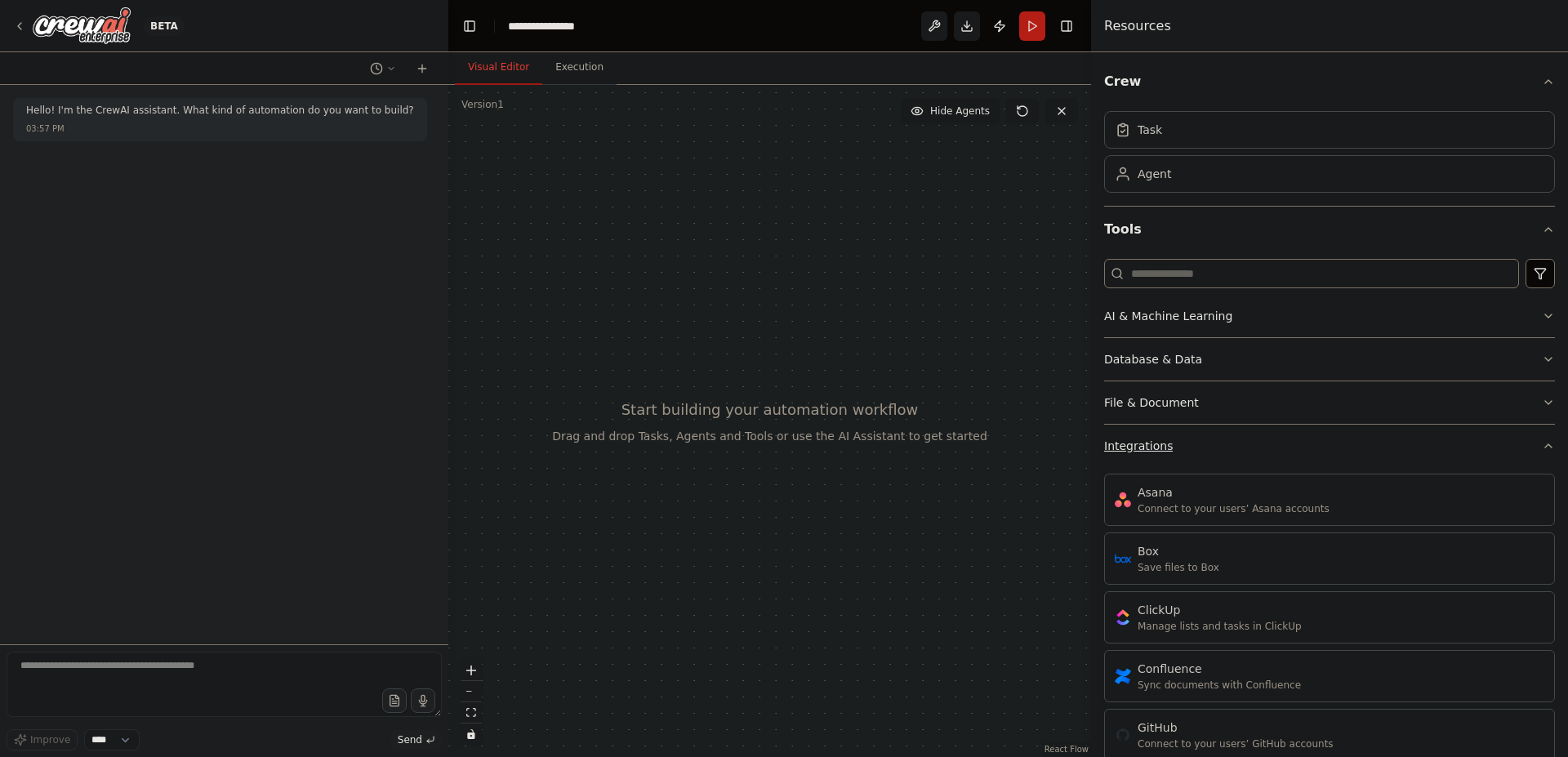
click at [1178, 438] on button "Integrations" at bounding box center [1329, 446] width 450 height 43
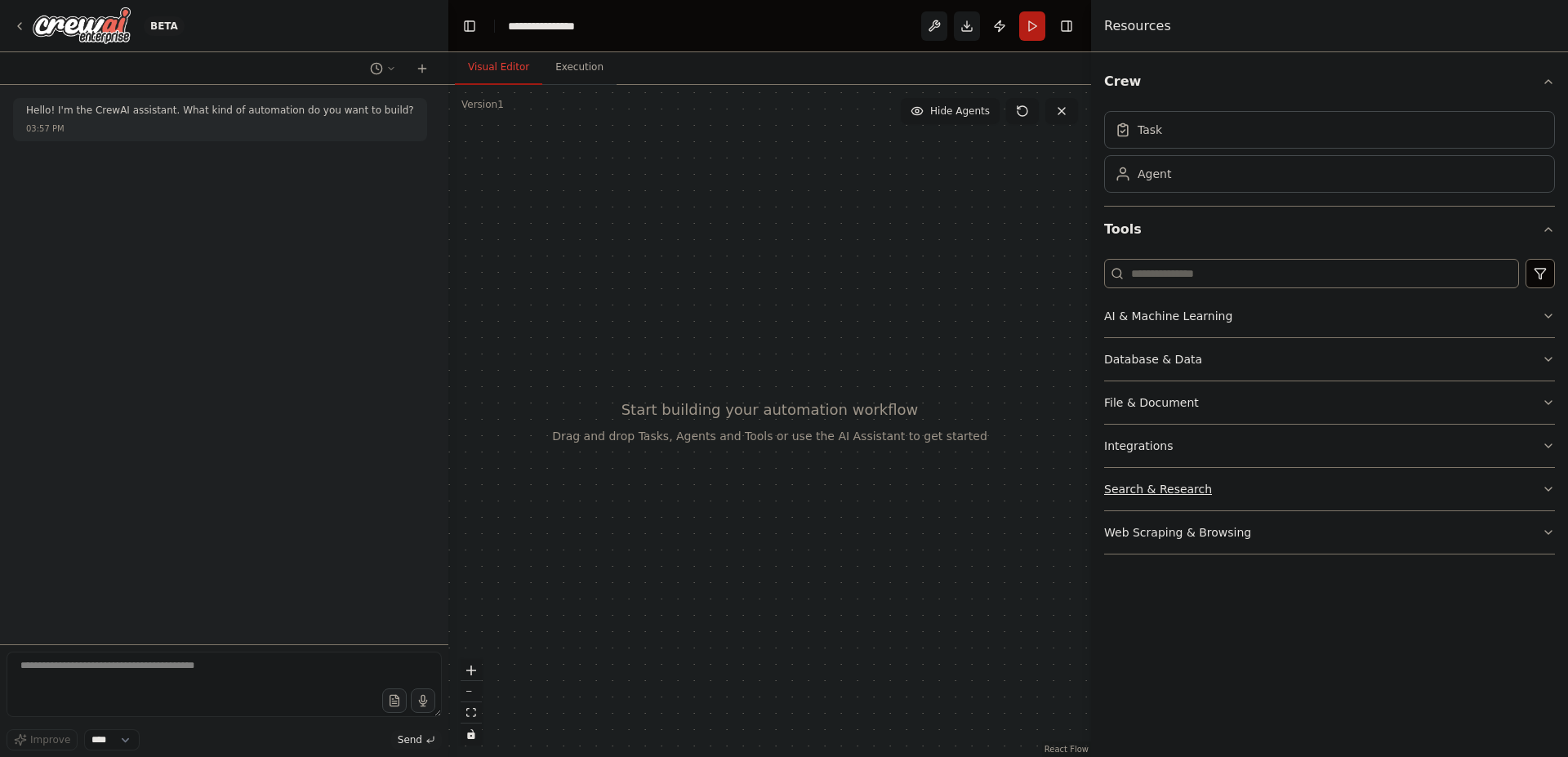
click at [1177, 486] on div "Search & Research" at bounding box center [1158, 488] width 108 height 17
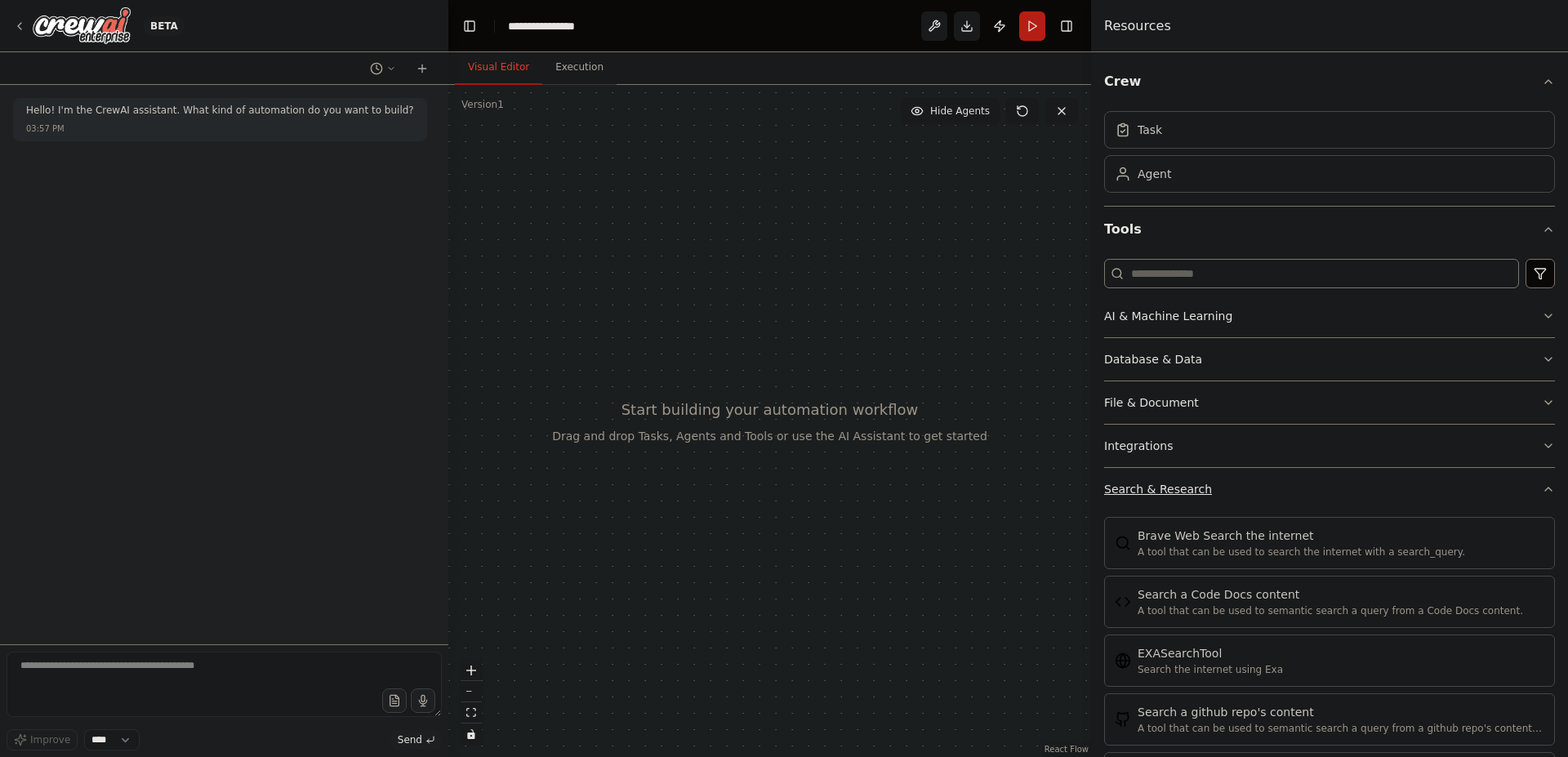
click at [1177, 486] on div "Search & Research" at bounding box center [1158, 488] width 108 height 17
